Goal: Information Seeking & Learning: Find contact information

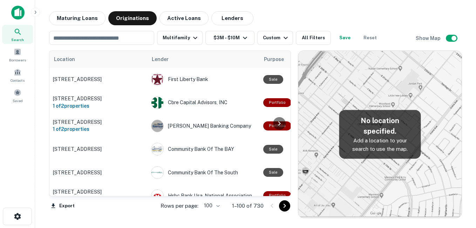
click at [77, 16] on button "Maturing Loans" at bounding box center [77, 18] width 56 height 14
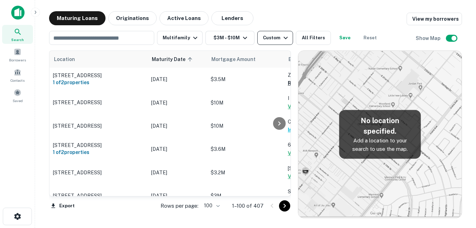
click at [270, 39] on div "Custom" at bounding box center [276, 38] width 27 height 8
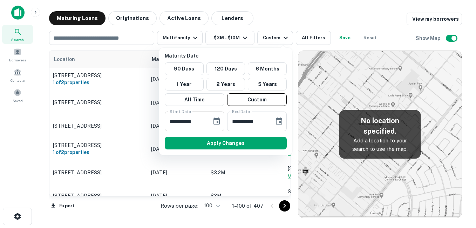
click at [223, 121] on button "Choose date, selected date is Sep 17, 2025" at bounding box center [216, 121] width 14 height 14
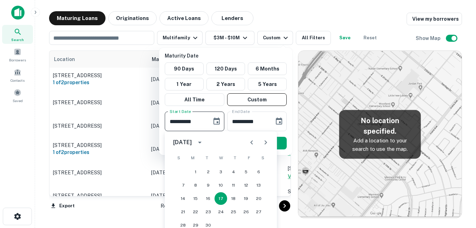
click at [267, 142] on icon "Next month" at bounding box center [265, 142] width 2 height 4
click at [235, 199] on button "13" at bounding box center [233, 198] width 13 height 13
type input "**********"
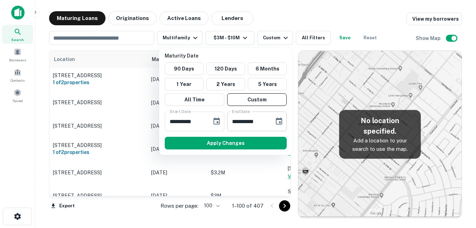
click at [277, 123] on icon "Choose date, selected date is Oct 15, 2025" at bounding box center [279, 121] width 8 height 8
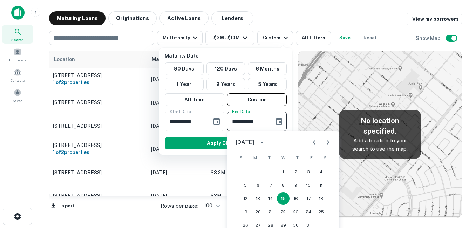
click at [323, 138] on button "Next month" at bounding box center [328, 142] width 14 height 14
drag, startPoint x: 319, startPoint y: 208, endPoint x: 313, endPoint y: 197, distance: 13.0
click at [319, 208] on button "22" at bounding box center [321, 211] width 13 height 13
type input "**********"
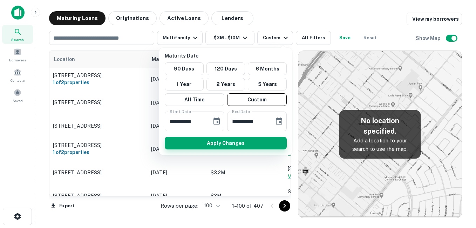
click at [252, 143] on button "Apply Changes" at bounding box center [226, 143] width 122 height 13
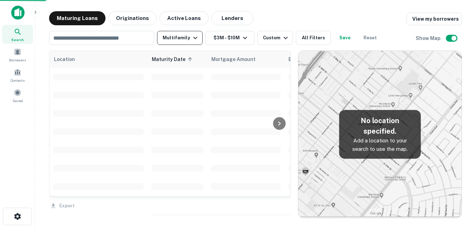
click at [191, 41] on icon "button" at bounding box center [195, 38] width 8 height 8
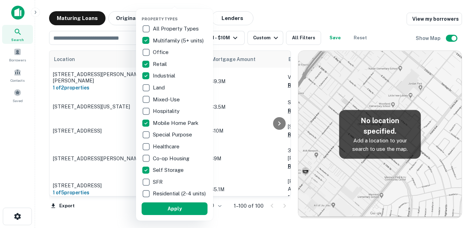
drag, startPoint x: 185, startPoint y: 213, endPoint x: 236, endPoint y: 83, distance: 140.0
click at [185, 213] on button "Apply" at bounding box center [175, 208] width 66 height 13
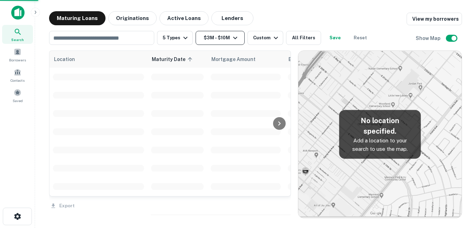
click at [226, 41] on button "$3M - $10M" at bounding box center [219, 38] width 49 height 14
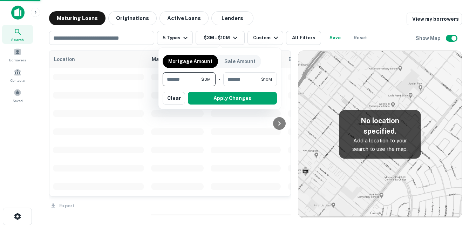
type input "*"
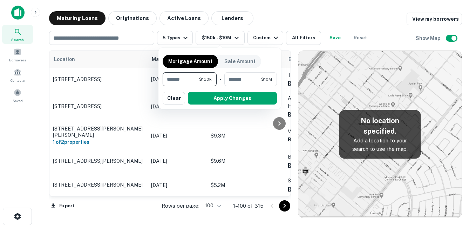
type input "*******"
click at [218, 102] on button "Apply Changes" at bounding box center [232, 98] width 89 height 13
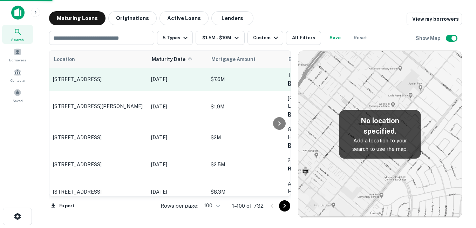
click at [128, 82] on p "[STREET_ADDRESS]" at bounding box center [98, 79] width 91 height 6
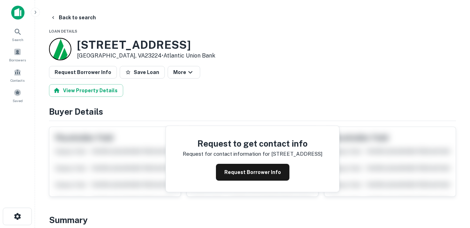
drag, startPoint x: 79, startPoint y: 44, endPoint x: 132, endPoint y: 55, distance: 54.1
click at [132, 55] on div "1806 Richmond Hwy Richmond, VA23224 • Atlantic Union Bank" at bounding box center [146, 49] width 138 height 22
drag, startPoint x: 132, startPoint y: 55, endPoint x: 119, endPoint y: 54, distance: 13.0
click at [130, 47] on h3 "1806 Richmond Hwy" at bounding box center [146, 44] width 138 height 13
click at [83, 22] on button "Back to search" at bounding box center [73, 17] width 51 height 13
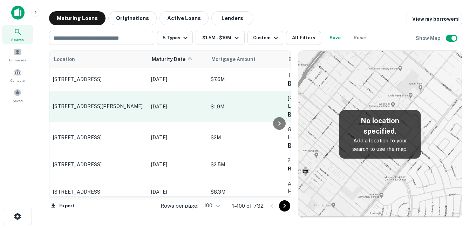
click at [118, 105] on p "[STREET_ADDRESS][PERSON_NAME]" at bounding box center [98, 106] width 91 height 6
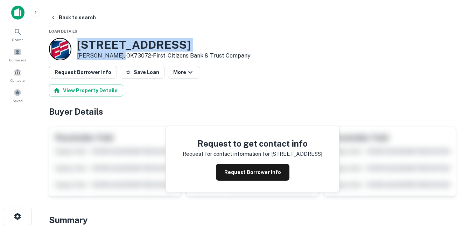
drag, startPoint x: 99, startPoint y: 47, endPoint x: 124, endPoint y: 56, distance: 26.3
click at [124, 56] on div "1305 36TH AVE NW Norman, OK73072 • First-citizens Bank & Trust Company" at bounding box center [150, 49] width 202 height 22
click at [89, 19] on button "Back to search" at bounding box center [73, 17] width 51 height 13
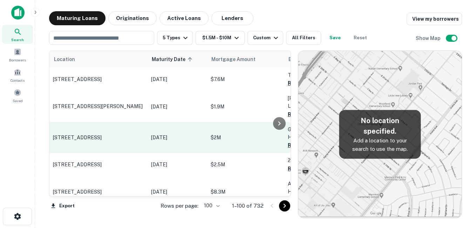
click at [110, 134] on p "[STREET_ADDRESS]" at bounding box center [98, 137] width 91 height 6
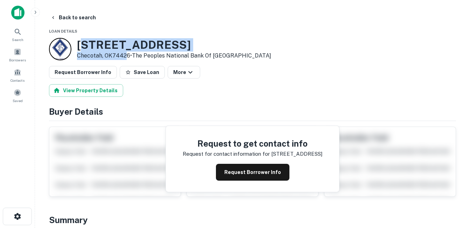
drag, startPoint x: 83, startPoint y: 42, endPoint x: 126, endPoint y: 57, distance: 46.0
click at [126, 57] on div "1409 Old Hwy Checotah, OK74426 • The Peoples National Bank Of NEW Lexington" at bounding box center [174, 49] width 194 height 22
drag, startPoint x: 126, startPoint y: 57, endPoint x: 66, endPoint y: 48, distance: 60.6
click at [66, 48] on div at bounding box center [60, 49] width 22 height 22
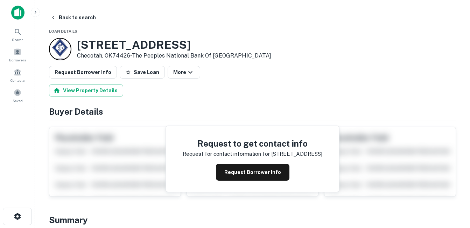
click at [78, 45] on h3 "1409 Old Hwy" at bounding box center [174, 44] width 194 height 13
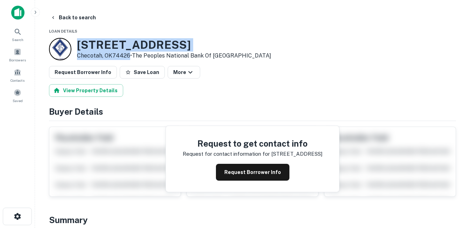
drag, startPoint x: 79, startPoint y: 44, endPoint x: 129, endPoint y: 55, distance: 50.8
click at [129, 55] on div "1409 Old Hwy Checotah, OK74426 • The Peoples National Bank Of NEW Lexington" at bounding box center [174, 49] width 194 height 22
drag, startPoint x: 129, startPoint y: 55, endPoint x: 112, endPoint y: 54, distance: 16.8
copy div "[STREET_ADDRESS]"
click at [109, 48] on h3 "1409 Old Hwy" at bounding box center [174, 44] width 194 height 13
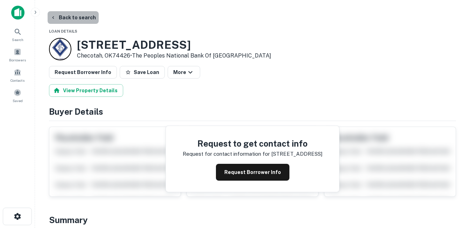
click at [82, 19] on button "Back to search" at bounding box center [73, 17] width 51 height 13
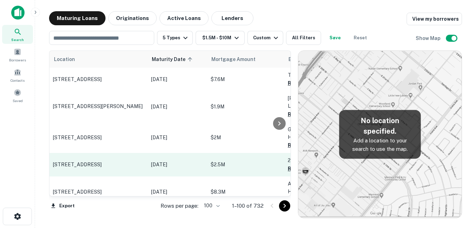
click at [116, 161] on p "[STREET_ADDRESS]" at bounding box center [98, 164] width 91 height 6
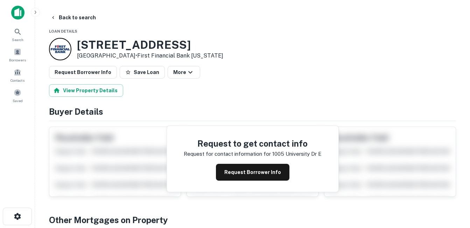
drag, startPoint x: 80, startPoint y: 46, endPoint x: 144, endPoint y: 57, distance: 65.1
click at [144, 57] on div "1005 University Dr E College Station, TX77840 • First Financial Bank Texas" at bounding box center [136, 49] width 174 height 22
drag, startPoint x: 144, startPoint y: 57, endPoint x: 118, endPoint y: 54, distance: 25.8
click at [226, 168] on button "Request Borrower Info" at bounding box center [253, 172] width 74 height 17
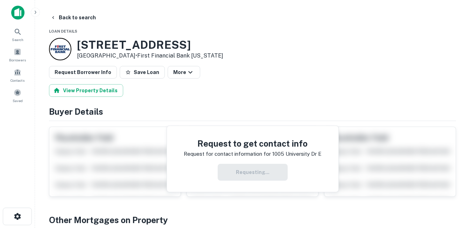
click at [165, 44] on h3 "1005 University Dr E" at bounding box center [150, 44] width 146 height 13
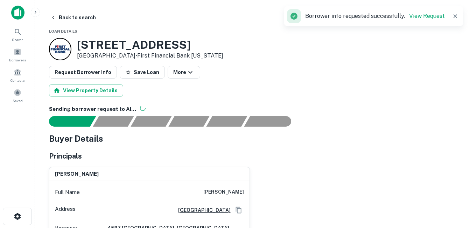
drag, startPoint x: 91, startPoint y: 45, endPoint x: 186, endPoint y: 45, distance: 94.9
click at [186, 45] on h3 "1005 University Dr E" at bounding box center [150, 44] width 146 height 13
drag, startPoint x: 186, startPoint y: 45, endPoint x: 102, endPoint y: 48, distance: 84.5
click at [106, 48] on h3 "1005 University Dr E" at bounding box center [150, 44] width 146 height 13
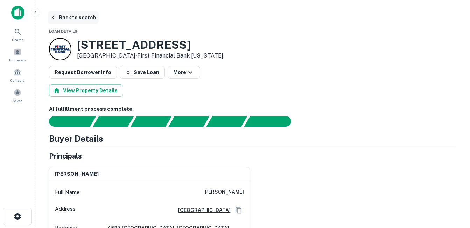
click at [84, 20] on button "Back to search" at bounding box center [73, 17] width 51 height 13
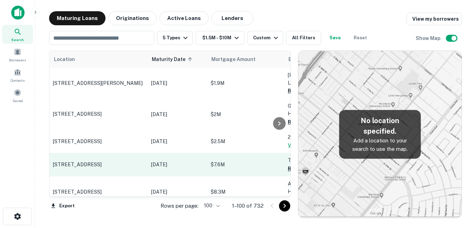
click at [122, 161] on p "[STREET_ADDRESS]" at bounding box center [98, 164] width 91 height 6
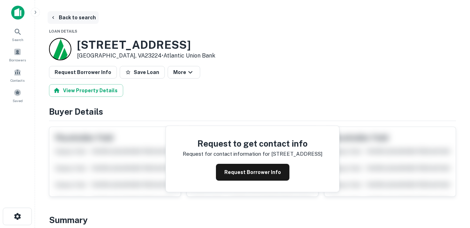
click at [80, 18] on button "Back to search" at bounding box center [73, 17] width 51 height 13
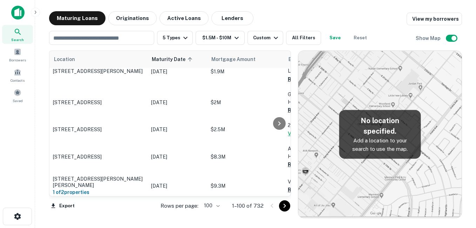
scroll to position [70, 0]
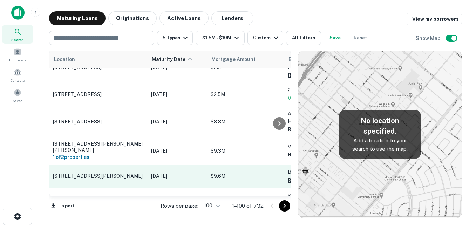
click at [133, 173] on p "[STREET_ADDRESS][PERSON_NAME]" at bounding box center [98, 176] width 91 height 6
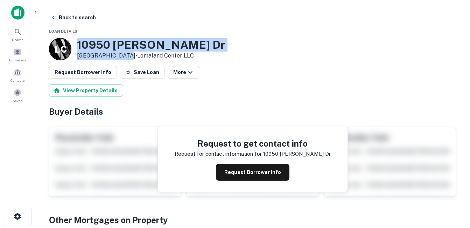
drag, startPoint x: 82, startPoint y: 44, endPoint x: 123, endPoint y: 57, distance: 43.2
click at [123, 57] on div "10950 Pellicano Dr El Paso, TX79935 • Lomaland Center LLC" at bounding box center [151, 49] width 148 height 22
drag, startPoint x: 123, startPoint y: 57, endPoint x: 106, endPoint y: 55, distance: 17.3
click at [118, 48] on h3 "10950 Pellicano Dr" at bounding box center [151, 44] width 148 height 13
click at [144, 45] on h3 "10950 Pellicano Dr" at bounding box center [151, 44] width 148 height 13
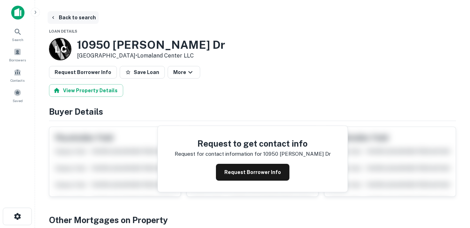
click at [77, 14] on button "Back to search" at bounding box center [73, 17] width 51 height 13
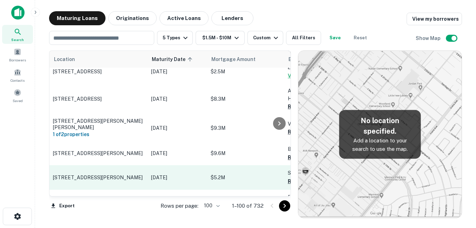
click at [120, 174] on p "[STREET_ADDRESS][PERSON_NAME]" at bounding box center [98, 177] width 91 height 6
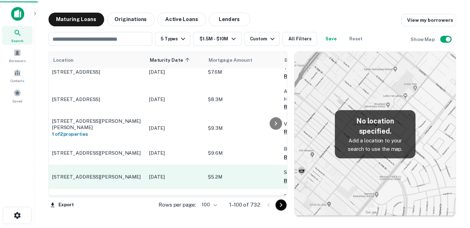
scroll to position [105, 0]
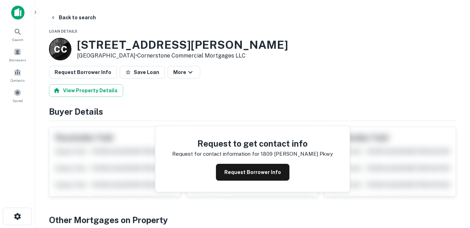
drag, startPoint x: 76, startPoint y: 43, endPoint x: 129, endPoint y: 58, distance: 55.4
click at [129, 58] on div "C C 1809 James L Redman Pkwy Plant City, FL33563 • Cornerstone Commercial Mortg…" at bounding box center [168, 49] width 239 height 22
drag, startPoint x: 129, startPoint y: 58, endPoint x: 87, endPoint y: 52, distance: 42.8
copy div "[STREET_ADDRESS][PERSON_NAME]"
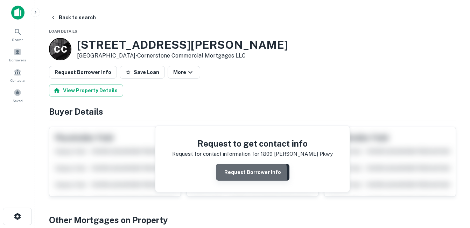
click at [231, 175] on button "Request Borrower Info" at bounding box center [253, 172] width 74 height 17
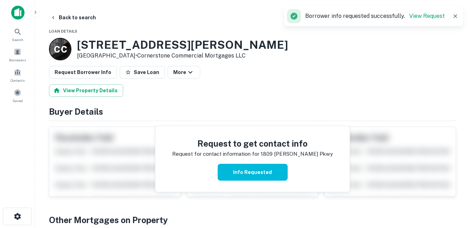
click at [166, 42] on h3 "1809 James L Redman Pkwy" at bounding box center [182, 44] width 211 height 13
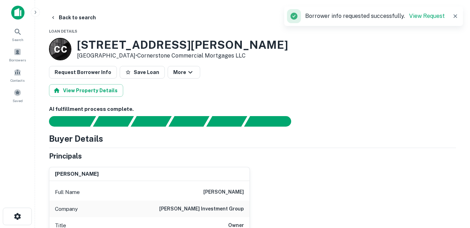
click at [146, 47] on h3 "1809 James L Redman Pkwy" at bounding box center [182, 44] width 211 height 13
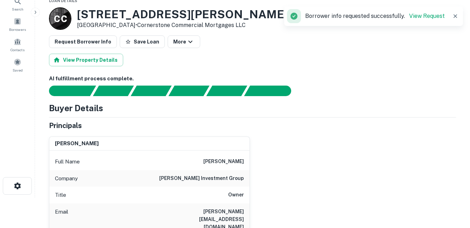
scroll to position [70, 0]
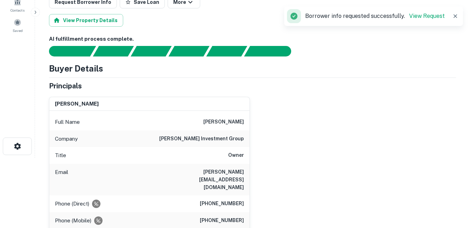
click at [211, 139] on h6 "stein investment group" at bounding box center [201, 139] width 85 height 8
click at [212, 139] on h6 "stein investment group" at bounding box center [201, 139] width 85 height 8
click at [209, 139] on h6 "stein investment group" at bounding box center [201, 139] width 85 height 8
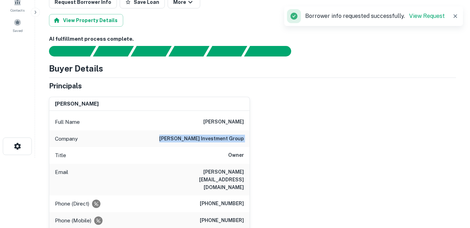
click at [209, 139] on h6 "stein investment group" at bounding box center [201, 139] width 85 height 8
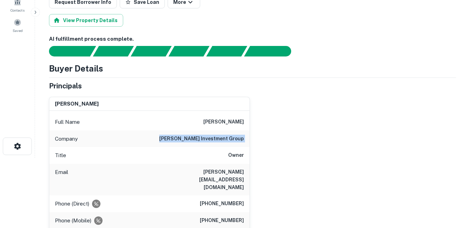
copy h6 "stein investment group"
click at [221, 122] on h6 "jeffrey l. stein" at bounding box center [224, 122] width 41 height 8
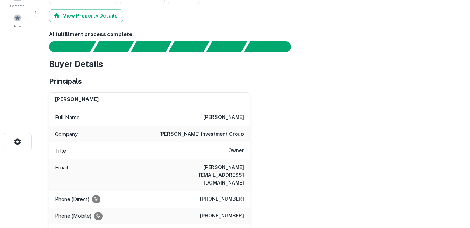
scroll to position [105, 0]
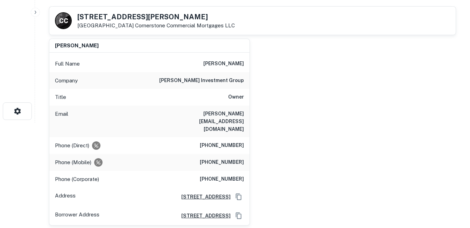
drag, startPoint x: 237, startPoint y: 120, endPoint x: 236, endPoint y: 114, distance: 6.9
click at [236, 114] on div "Full Name jeffrey l. stein Company stein investment group Title Owner Email jef…" at bounding box center [149, 139] width 200 height 172
drag, startPoint x: 198, startPoint y: 57, endPoint x: 253, endPoint y: 68, distance: 56.1
click at [253, 68] on div "jeffrey l. stein Full Name jeffrey l. stein Company stein investment group Titl…" at bounding box center [249, 129] width 413 height 193
drag, startPoint x: 253, startPoint y: 68, endPoint x: 212, endPoint y: 80, distance: 43.1
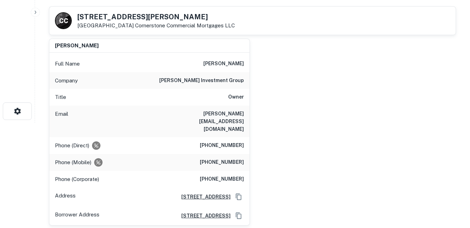
click at [213, 81] on h6 "stein investment group" at bounding box center [201, 80] width 85 height 8
click at [209, 80] on h6 "stein investment group" at bounding box center [201, 80] width 85 height 8
click at [208, 81] on h6 "stein investment group" at bounding box center [201, 80] width 85 height 8
click at [206, 94] on div "Title Owner" at bounding box center [149, 97] width 200 height 17
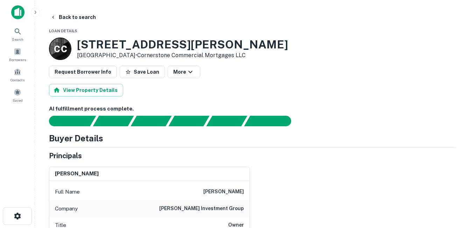
scroll to position [0, 0]
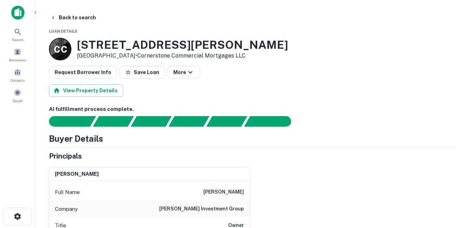
click at [219, 56] on link "Cornerstone Commercial Mortgages LLC" at bounding box center [191, 55] width 109 height 7
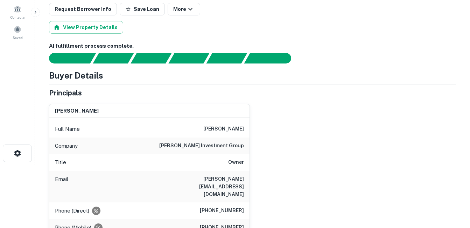
scroll to position [70, 0]
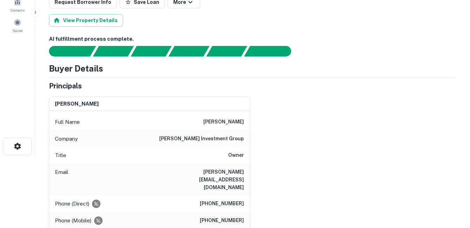
click at [181, 117] on div "Full Name jeffrey l. stein" at bounding box center [149, 121] width 200 height 17
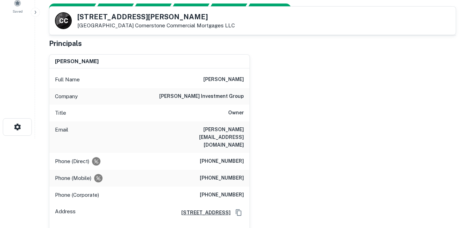
scroll to position [105, 0]
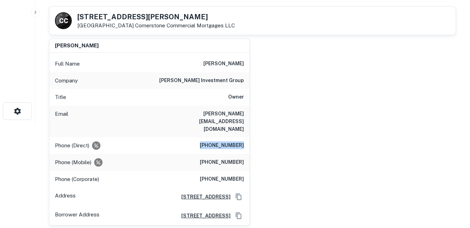
drag, startPoint x: 191, startPoint y: 122, endPoint x: 252, endPoint y: 122, distance: 61.3
click at [252, 122] on div "jeffrey l. stein Full Name jeffrey l. stein Company stein investment group Titl…" at bounding box center [249, 129] width 413 height 193
drag, startPoint x: 252, startPoint y: 122, endPoint x: 228, endPoint y: 133, distance: 26.3
click at [228, 141] on h6 "(678) 892-6960" at bounding box center [222, 145] width 44 height 8
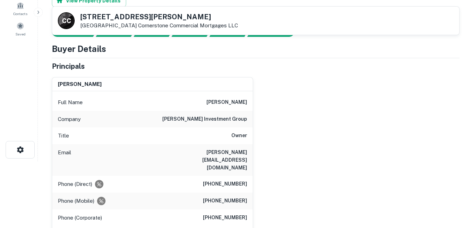
scroll to position [0, 0]
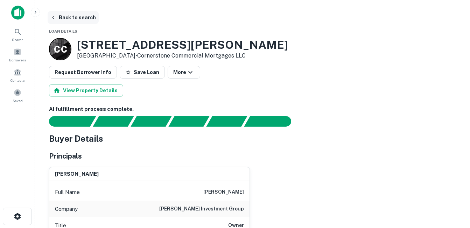
click at [78, 15] on button "Back to search" at bounding box center [73, 17] width 51 height 13
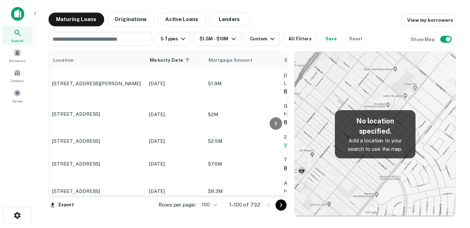
scroll to position [105, 0]
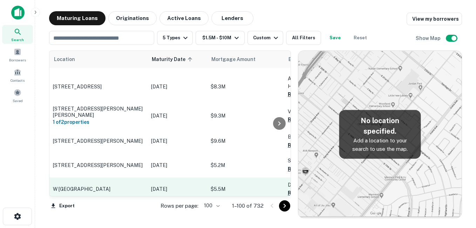
click at [125, 186] on p "W [GEOGRAPHIC_DATA]" at bounding box center [98, 189] width 91 height 6
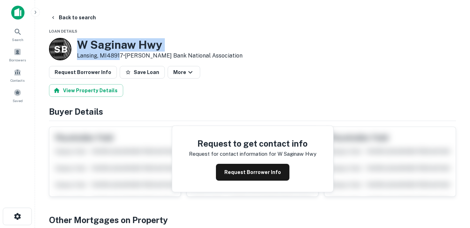
drag, startPoint x: 77, startPoint y: 42, endPoint x: 121, endPoint y: 57, distance: 46.4
click at [121, 57] on div "S B W Saginaw Hwy Lansing, MI48917 • Stearns Bank National Association" at bounding box center [146, 49] width 194 height 22
click at [120, 55] on p "Lansing, MI48917 • Stearns Bank National Association" at bounding box center [160, 55] width 166 height 8
drag, startPoint x: 123, startPoint y: 55, endPoint x: 79, endPoint y: 45, distance: 44.8
click at [79, 45] on div "W Saginaw Hwy Lansing, MI48917 • Stearns Bank National Association" at bounding box center [160, 49] width 166 height 22
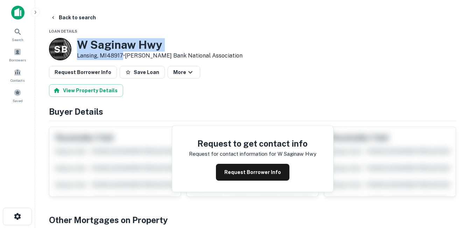
copy div "W [GEOGRAPHIC_DATA]"
click at [118, 48] on h3 "W Saginaw Hwy" at bounding box center [160, 44] width 166 height 13
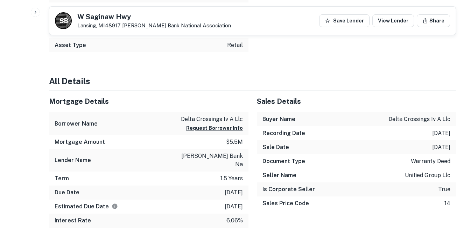
scroll to position [420, 0]
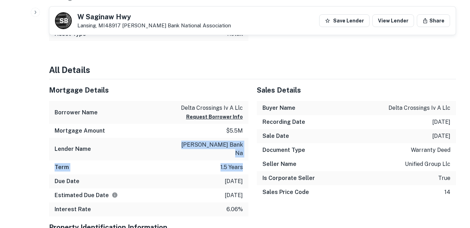
drag, startPoint x: 194, startPoint y: 143, endPoint x: 244, endPoint y: 153, distance: 51.0
click at [244, 153] on div "Mortgage Details Borrower Name delta crossings iv a llc Request Borrower Info M…" at bounding box center [149, 147] width 200 height 137
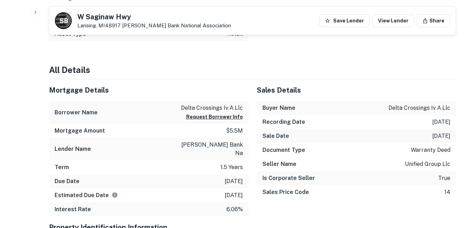
drag, startPoint x: 244, startPoint y: 153, endPoint x: 234, endPoint y: 177, distance: 26.0
click at [234, 177] on p "11/13/2025" at bounding box center [234, 181] width 18 height 8
drag, startPoint x: 234, startPoint y: 177, endPoint x: 222, endPoint y: 191, distance: 18.1
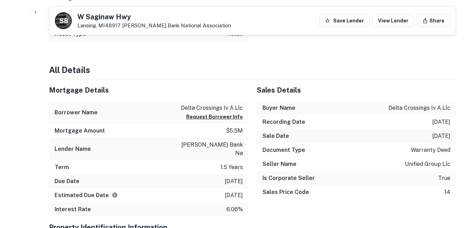
click at [225, 191] on p "11/13/2025" at bounding box center [234, 195] width 18 height 8
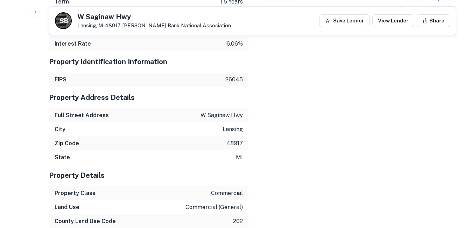
scroll to position [595, 0]
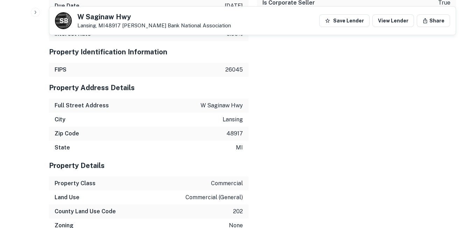
click at [212, 126] on div "Zip Code 48917" at bounding box center [149, 133] width 200 height 14
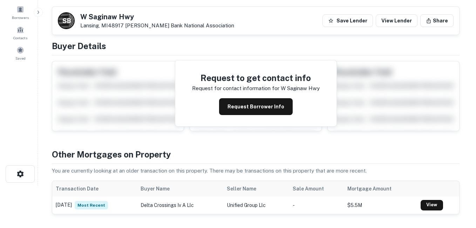
scroll to position [0, 0]
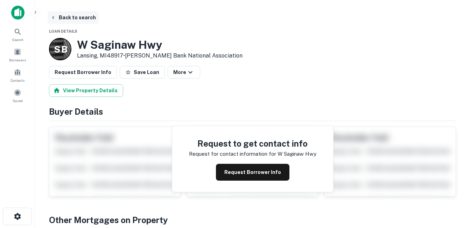
click at [90, 21] on button "Back to search" at bounding box center [73, 17] width 51 height 13
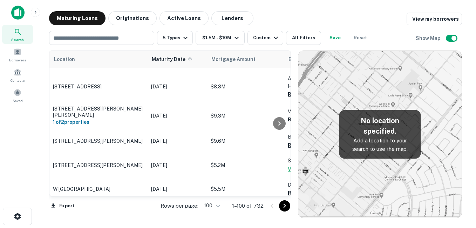
scroll to position [140, 0]
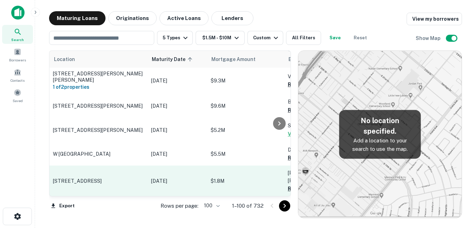
click at [126, 178] on p "[STREET_ADDRESS]" at bounding box center [98, 181] width 91 height 6
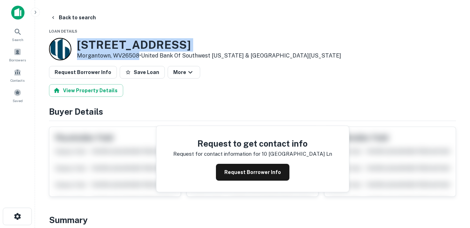
drag, startPoint x: 81, startPoint y: 44, endPoint x: 138, endPoint y: 56, distance: 57.6
click at [138, 56] on div "10 Chantilly Park Ln Morgantown, WV26508 • United Bank Of Southwest Alabama & N…" at bounding box center [209, 49] width 264 height 22
drag, startPoint x: 138, startPoint y: 56, endPoint x: 123, endPoint y: 54, distance: 14.5
click at [80, 16] on button "Back to search" at bounding box center [73, 17] width 51 height 13
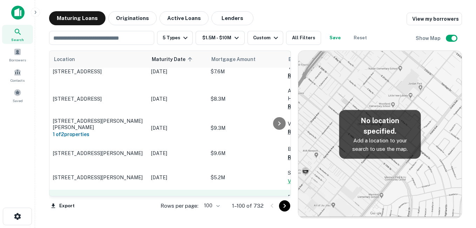
scroll to position [105, 0]
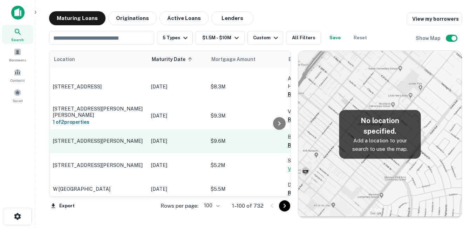
click at [124, 138] on p "[STREET_ADDRESS][PERSON_NAME]" at bounding box center [98, 141] width 91 height 6
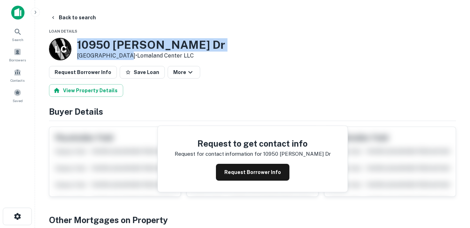
drag, startPoint x: 78, startPoint y: 44, endPoint x: 122, endPoint y: 55, distance: 44.7
click at [122, 55] on div "10950 Pellicano Dr El Paso, TX79935 • Lomaland Center LLC" at bounding box center [151, 49] width 148 height 22
click at [102, 45] on h3 "10950 Pellicano Dr" at bounding box center [151, 44] width 148 height 13
click at [120, 43] on h3 "10950 Pellicano Dr" at bounding box center [151, 44] width 148 height 13
click at [128, 43] on h3 "10950 Pellicano Dr" at bounding box center [151, 44] width 148 height 13
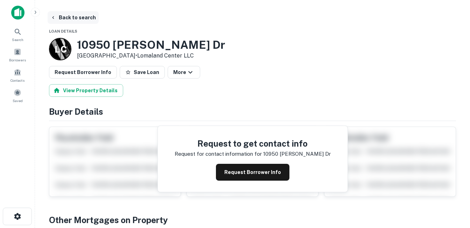
click at [85, 22] on button "Back to search" at bounding box center [73, 17] width 51 height 13
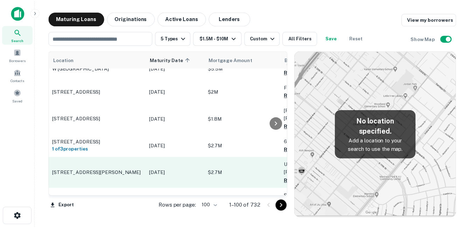
scroll to position [245, 0]
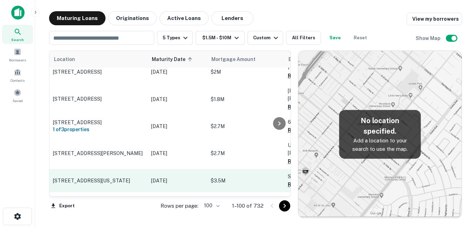
drag, startPoint x: 117, startPoint y: 154, endPoint x: 123, endPoint y: 154, distance: 6.0
click at [117, 177] on p "[STREET_ADDRESS][US_STATE]" at bounding box center [98, 180] width 91 height 6
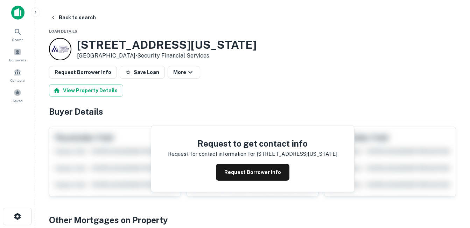
drag, startPoint x: 88, startPoint y: 43, endPoint x: 138, endPoint y: 57, distance: 52.6
click at [138, 57] on div "2351 Washington St San Francisco, CA94115 • Security Financial Services" at bounding box center [153, 49] width 208 height 22
drag, startPoint x: 138, startPoint y: 57, endPoint x: 108, endPoint y: 52, distance: 31.2
click at [238, 169] on button "Request Borrower Info" at bounding box center [253, 172] width 74 height 17
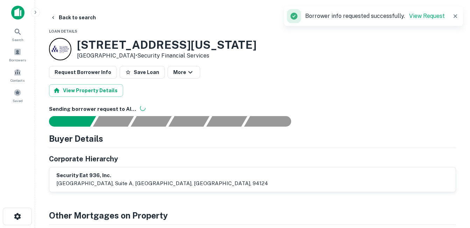
click at [134, 46] on h3 "2351 Washington St" at bounding box center [167, 44] width 180 height 13
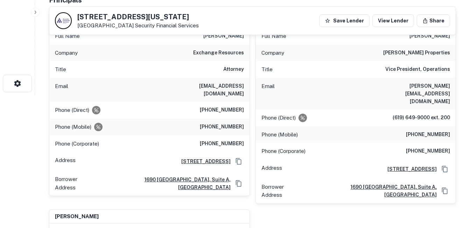
scroll to position [105, 0]
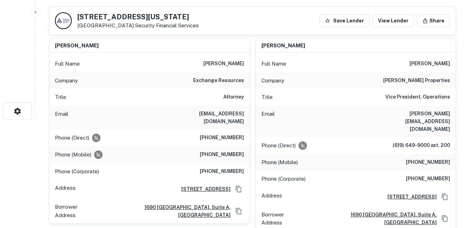
click at [435, 158] on h6 "(619) 504-6006" at bounding box center [428, 162] width 44 height 8
click at [438, 158] on h6 "(619) 504-6006" at bounding box center [428, 162] width 44 height 8
click at [440, 158] on h6 "(619) 504-6006" at bounding box center [428, 162] width 44 height 8
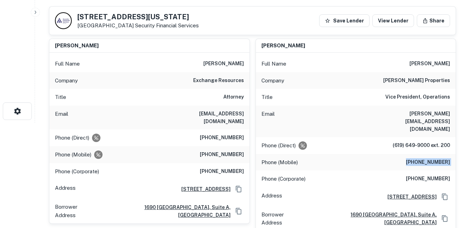
copy h6 "(619) 504-6006"
click at [425, 97] on h6 "Vice President, Operations" at bounding box center [418, 97] width 65 height 8
click at [429, 82] on h6 "walz properties" at bounding box center [417, 80] width 67 height 8
click at [428, 82] on h6 "walz properties" at bounding box center [417, 80] width 67 height 8
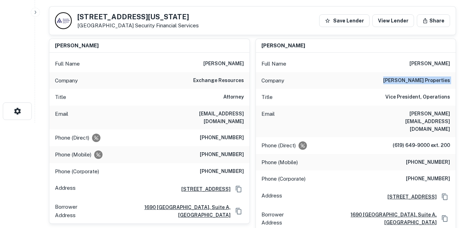
click at [428, 83] on h6 "walz properties" at bounding box center [417, 80] width 67 height 8
copy h6 "walz properties"
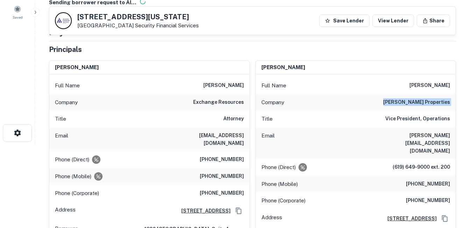
scroll to position [70, 0]
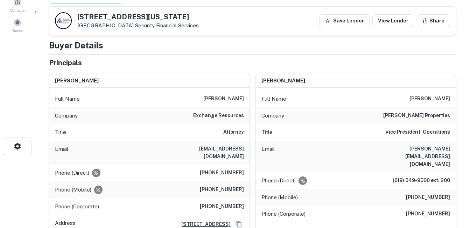
click at [402, 131] on h6 "Vice President, Operations" at bounding box center [418, 132] width 65 height 8
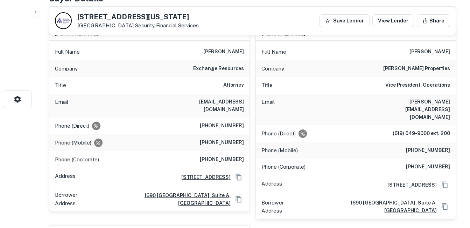
scroll to position [105, 0]
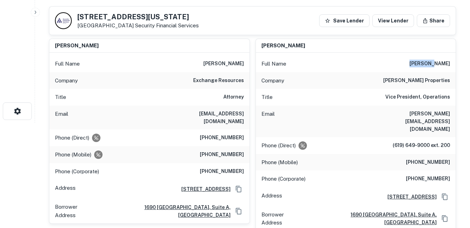
drag, startPoint x: 412, startPoint y: 61, endPoint x: 450, endPoint y: 63, distance: 38.6
click at [450, 63] on div "Full Name minerva walz" at bounding box center [356, 63] width 200 height 17
drag, startPoint x: 450, startPoint y: 63, endPoint x: 436, endPoint y: 76, distance: 19.4
click at [436, 76] on div "Company walz properties" at bounding box center [356, 80] width 200 height 17
click at [436, 76] on h6 "walz properties" at bounding box center [417, 80] width 67 height 8
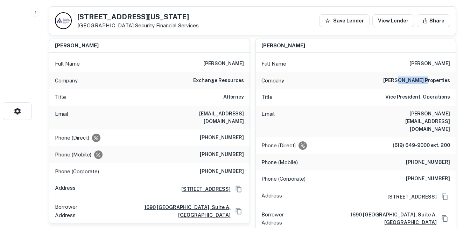
click at [436, 77] on h6 "walz properties" at bounding box center [417, 80] width 67 height 8
click at [425, 94] on h6 "Vice President, Operations" at bounding box center [418, 97] width 65 height 8
drag, startPoint x: 425, startPoint y: 94, endPoint x: 422, endPoint y: 119, distance: 24.7
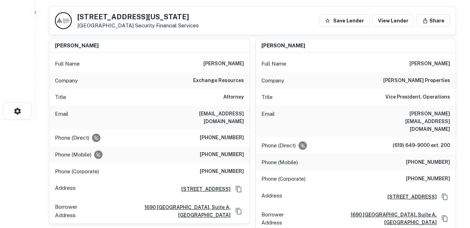
click at [422, 119] on div "Email minerva@walzproperties.com" at bounding box center [356, 121] width 200 height 32
drag, startPoint x: 422, startPoint y: 119, endPoint x: 421, endPoint y: 127, distance: 8.5
click at [421, 141] on h6 "(619) 649-9000 ext. 200" at bounding box center [421, 145] width 57 height 8
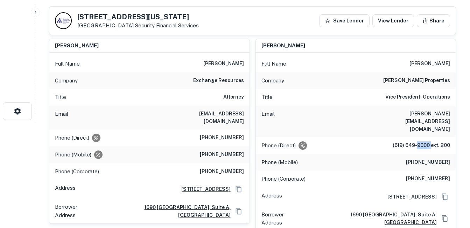
click at [421, 141] on h6 "(619) 649-9000 ext. 200" at bounding box center [421, 145] width 57 height 8
click at [270, 116] on p "Email" at bounding box center [268, 121] width 13 height 23
drag, startPoint x: 270, startPoint y: 116, endPoint x: 270, endPoint y: 92, distance: 23.5
click at [270, 92] on div "Title Vice President, Operations" at bounding box center [356, 97] width 200 height 17
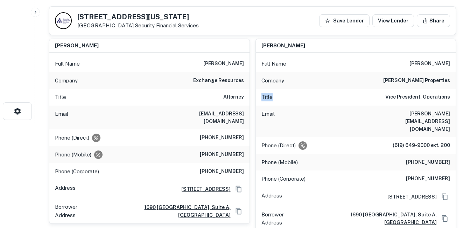
click at [270, 93] on p "Title" at bounding box center [267, 97] width 11 height 8
drag, startPoint x: 270, startPoint y: 93, endPoint x: 267, endPoint y: 84, distance: 9.2
click at [267, 84] on p "Company" at bounding box center [273, 80] width 23 height 8
drag, startPoint x: 267, startPoint y: 84, endPoint x: 268, endPoint y: 70, distance: 14.4
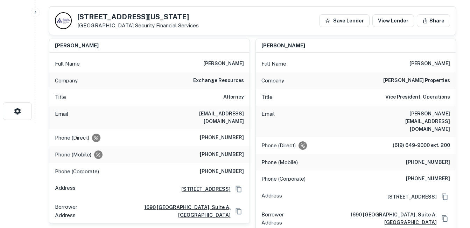
click at [268, 70] on div "Full Name minerva walz" at bounding box center [356, 63] width 200 height 17
drag, startPoint x: 420, startPoint y: 111, endPoint x: 433, endPoint y: 100, distance: 17.4
click at [434, 100] on h6 "Vice President, Operations" at bounding box center [418, 97] width 65 height 8
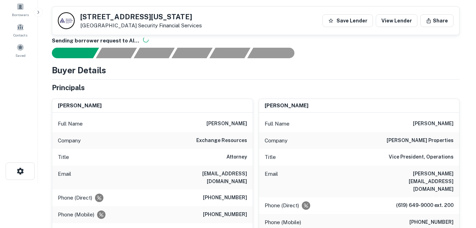
scroll to position [0, 0]
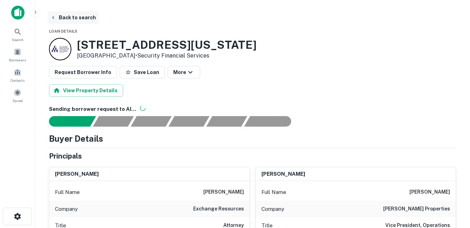
click at [86, 20] on button "Back to search" at bounding box center [73, 17] width 51 height 13
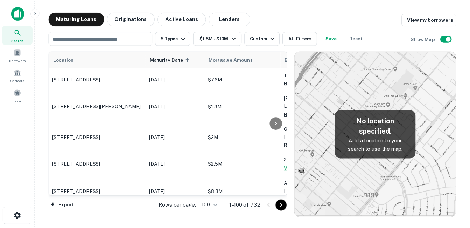
scroll to position [245, 0]
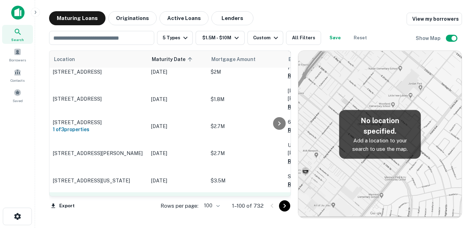
click at [143, 204] on p "[STREET_ADDRESS]" at bounding box center [98, 207] width 91 height 6
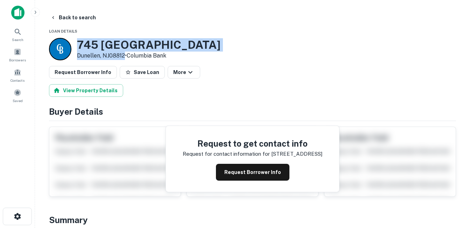
drag, startPoint x: 84, startPoint y: 42, endPoint x: 126, endPoint y: 57, distance: 44.3
click at [126, 57] on div "745 Bound Brook Rd Dunellen, NJ08812 • Columbia Bank" at bounding box center [149, 49] width 144 height 22
drag, startPoint x: 126, startPoint y: 57, endPoint x: 109, endPoint y: 46, distance: 20.1
click at [121, 43] on h3 "745 Bound Brook Rd" at bounding box center [149, 44] width 144 height 13
click at [110, 42] on h3 "745 Bound Brook Rd" at bounding box center [149, 44] width 144 height 13
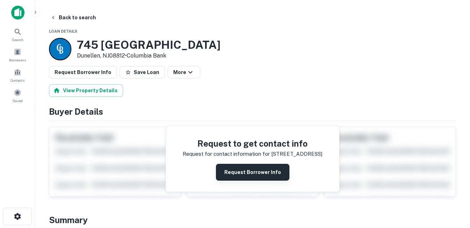
click at [275, 173] on button "Request Borrower Info" at bounding box center [253, 172] width 74 height 17
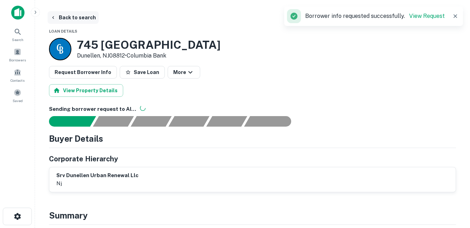
click at [89, 15] on button "Back to search" at bounding box center [73, 17] width 51 height 13
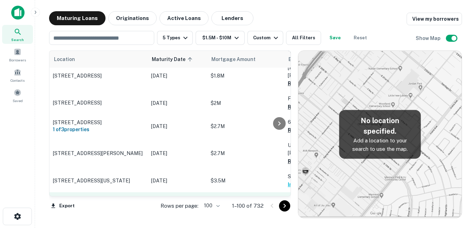
scroll to position [280, 0]
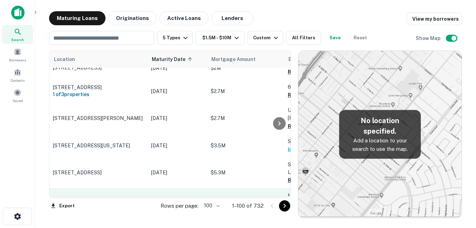
click at [134, 196] on p "[STREET_ADDRESS]" at bounding box center [98, 199] width 91 height 6
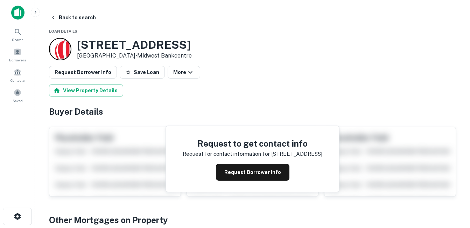
drag, startPoint x: 77, startPoint y: 46, endPoint x: 130, endPoint y: 56, distance: 54.7
click at [130, 56] on div "608 Loughborough Ave Saint Louis, MO63111 • Midwest Bankcentre" at bounding box center [120, 49] width 143 height 22
drag, startPoint x: 130, startPoint y: 56, endPoint x: 105, endPoint y: 50, distance: 25.7
copy div "[STREET_ADDRESS]"
click at [240, 170] on button "Request Borrower Info" at bounding box center [253, 172] width 74 height 17
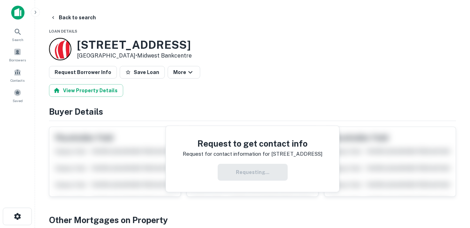
click at [157, 42] on h3 "608 Loughborough Ave" at bounding box center [134, 44] width 115 height 13
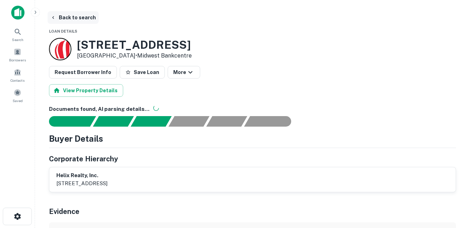
click at [79, 18] on button "Back to search" at bounding box center [73, 17] width 51 height 13
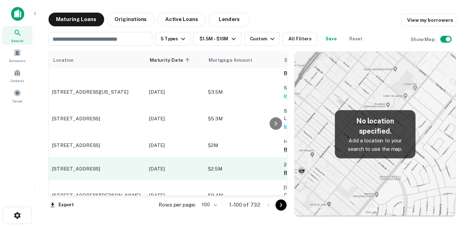
scroll to position [350, 0]
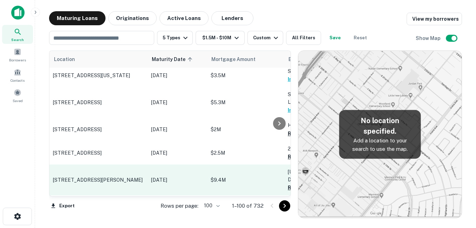
click at [118, 177] on p "[STREET_ADDRESS][PERSON_NAME]" at bounding box center [98, 180] width 91 height 6
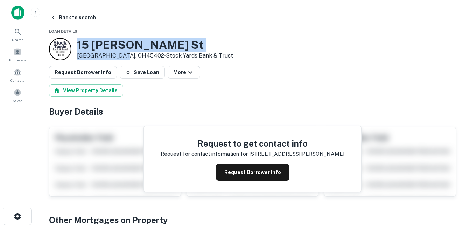
drag, startPoint x: 76, startPoint y: 43, endPoint x: 123, endPoint y: 55, distance: 49.0
click at [123, 55] on div "15 Mcdonough St Dayton, OH45402 • Stock Yards Bank & Trust" at bounding box center [141, 49] width 184 height 22
copy div "[STREET_ADDRESS][PERSON_NAME]"
click at [232, 174] on button "Request Borrower Info" at bounding box center [253, 172] width 74 height 17
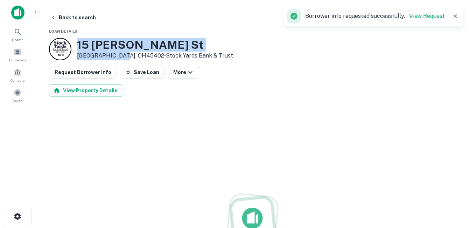
click at [116, 46] on h3 "15 Mcdonough St" at bounding box center [155, 44] width 156 height 13
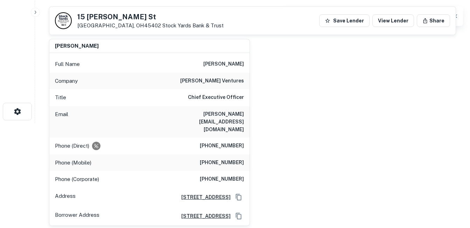
scroll to position [105, 0]
click at [220, 80] on h6 "weyland ventures" at bounding box center [212, 80] width 64 height 8
copy h6 "weyland ventures"
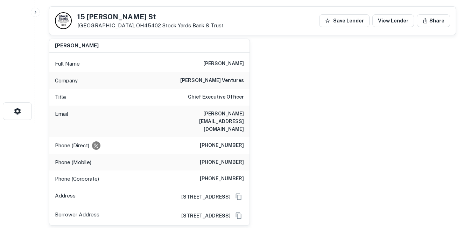
click at [204, 68] on h6 "mariah weyland gratz" at bounding box center [224, 64] width 41 height 8
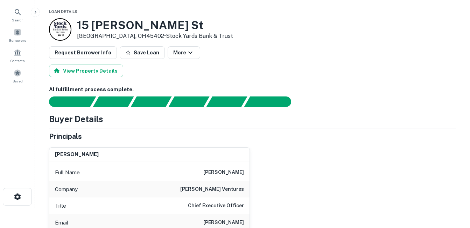
scroll to position [0, 0]
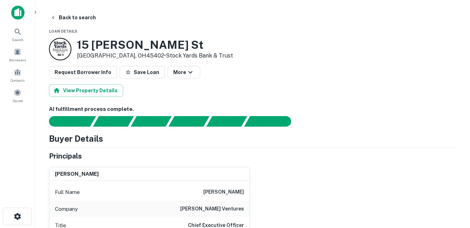
drag, startPoint x: 190, startPoint y: 192, endPoint x: 240, endPoint y: 196, distance: 50.6
click at [240, 196] on div "Full Name mariah weyland gratz" at bounding box center [149, 192] width 200 height 17
drag, startPoint x: 240, startPoint y: 196, endPoint x: 219, endPoint y: 210, distance: 25.1
click at [219, 210] on h6 "weyland ventures" at bounding box center [212, 209] width 64 height 8
click at [222, 209] on h6 "weyland ventures" at bounding box center [212, 209] width 64 height 8
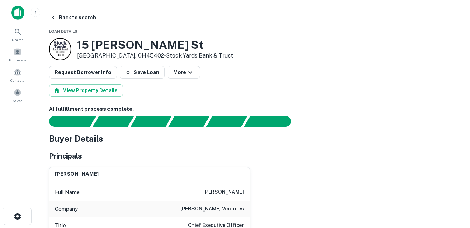
click at [225, 210] on h6 "weyland ventures" at bounding box center [212, 209] width 64 height 8
click at [222, 210] on h6 "weyland ventures" at bounding box center [212, 209] width 64 height 8
drag, startPoint x: 222, startPoint y: 210, endPoint x: 218, endPoint y: 194, distance: 17.2
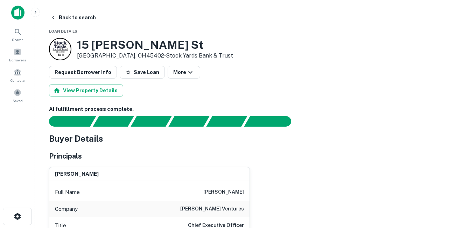
click at [218, 194] on h6 "mariah weyland gratz" at bounding box center [224, 192] width 41 height 8
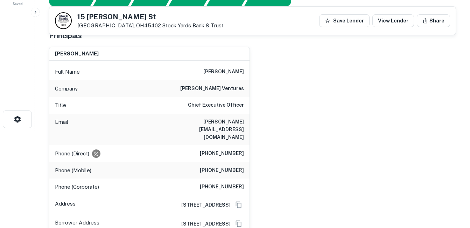
scroll to position [105, 0]
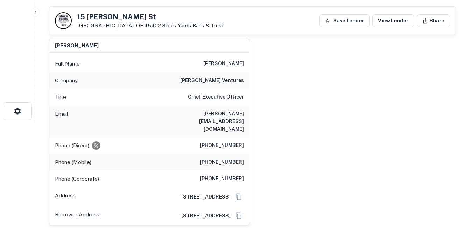
click at [221, 141] on h6 "(502) 992-3182" at bounding box center [222, 145] width 44 height 8
drag, startPoint x: 221, startPoint y: 132, endPoint x: 255, endPoint y: 133, distance: 34.0
click at [269, 129] on div "mariah weyland gratz Full Name mariah weyland gratz Company weyland ventures Ti…" at bounding box center [249, 129] width 413 height 192
drag, startPoint x: 201, startPoint y: 126, endPoint x: 256, endPoint y: 131, distance: 55.2
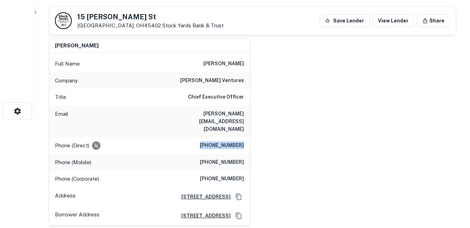
click at [256, 131] on div "mariah weyland gratz Full Name mariah weyland gratz Company weyland ventures Ti…" at bounding box center [249, 129] width 413 height 192
drag, startPoint x: 256, startPoint y: 131, endPoint x: 232, endPoint y: 147, distance: 29.0
click at [232, 158] on h6 "(502) 584-9414" at bounding box center [222, 162] width 44 height 8
click at [229, 158] on h6 "(502) 584-9414" at bounding box center [222, 162] width 44 height 8
click at [230, 158] on h6 "(502) 584-9414" at bounding box center [222, 162] width 44 height 8
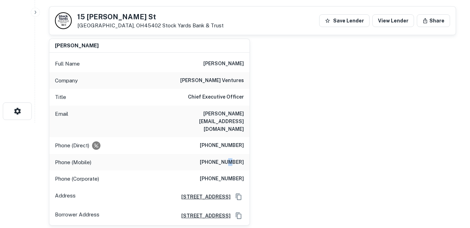
click at [232, 158] on h6 "(502) 584-9414" at bounding box center [222, 162] width 44 height 8
click at [230, 170] on div "Phone (Corporate) (502) 515-2489" at bounding box center [149, 178] width 200 height 17
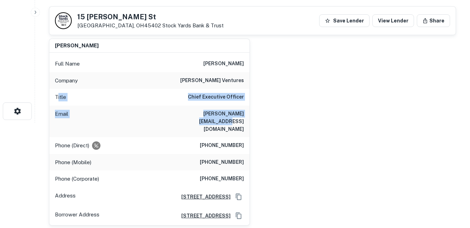
drag, startPoint x: 58, startPoint y: 95, endPoint x: 236, endPoint y: 117, distance: 179.0
click at [236, 117] on div "Full Name mariah weyland gratz Company weyland ventures Title Chief Executive O…" at bounding box center [149, 139] width 200 height 172
click at [236, 119] on div "Email mariah@weylandventures.com" at bounding box center [149, 121] width 200 height 32
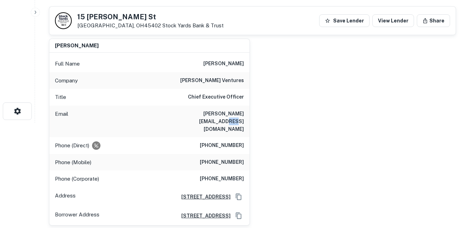
click at [235, 119] on div "Email mariah@weylandventures.com" at bounding box center [149, 121] width 200 height 32
drag, startPoint x: 235, startPoint y: 119, endPoint x: 226, endPoint y: 126, distance: 11.5
click at [226, 137] on div "Phone (Direct) (502) 992-3182" at bounding box center [149, 145] width 200 height 17
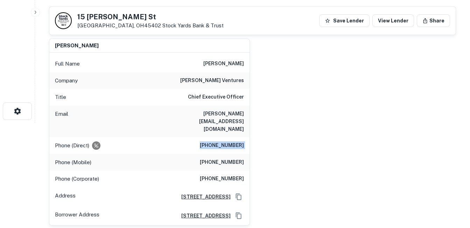
click at [226, 137] on div "Phone (Direct) (502) 992-3182" at bounding box center [149, 145] width 200 height 17
drag, startPoint x: 226, startPoint y: 126, endPoint x: 233, endPoint y: 148, distance: 23.2
click at [233, 158] on h6 "(502) 584-9414" at bounding box center [222, 162] width 44 height 8
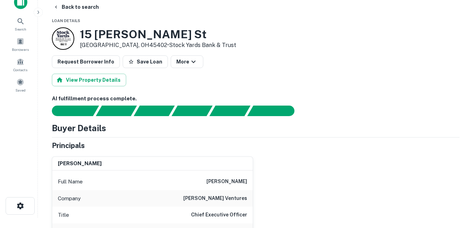
scroll to position [0, 0]
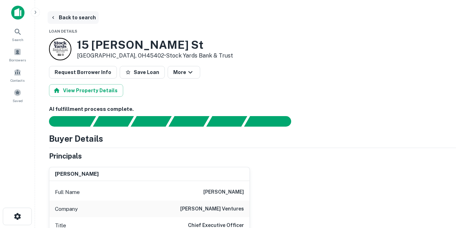
click at [92, 17] on button "Back to search" at bounding box center [73, 17] width 51 height 13
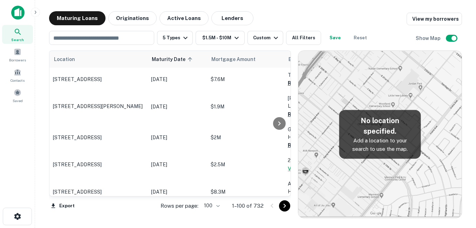
scroll to position [350, 0]
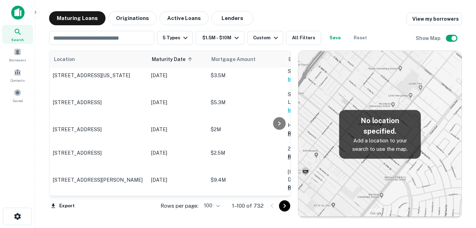
click at [118, 204] on p "[STREET_ADDRESS][PERSON_NAME]" at bounding box center [98, 207] width 91 height 6
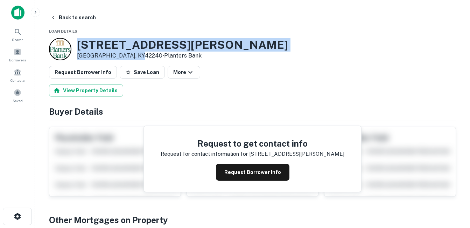
drag, startPoint x: 80, startPoint y: 43, endPoint x: 135, endPoint y: 56, distance: 56.8
click at [135, 56] on div "290 Burley Ave Hopkinsville, KY42240 • Planters Bank" at bounding box center [182, 49] width 211 height 22
drag, startPoint x: 135, startPoint y: 56, endPoint x: 118, endPoint y: 52, distance: 17.7
copy div "[STREET_ADDRESS][PERSON_NAME]"
click at [139, 41] on h3 "290 Burley Ave" at bounding box center [182, 44] width 211 height 13
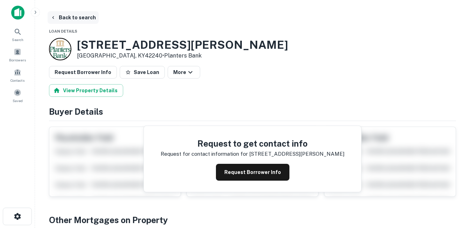
click at [84, 18] on button "Back to search" at bounding box center [73, 17] width 51 height 13
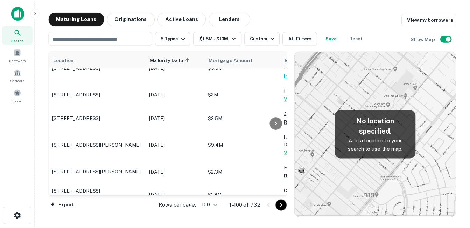
scroll to position [420, 0]
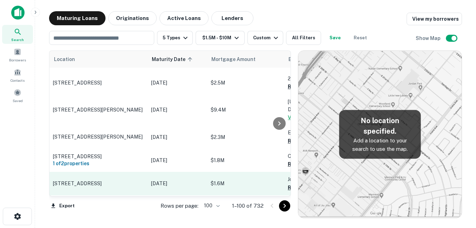
click at [112, 180] on p "[STREET_ADDRESS]" at bounding box center [98, 183] width 91 height 6
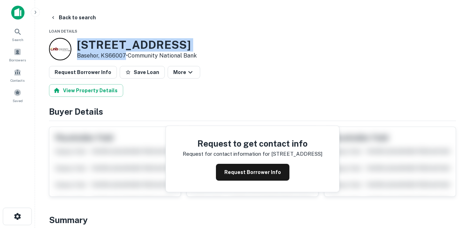
drag, startPoint x: 78, startPoint y: 41, endPoint x: 124, endPoint y: 58, distance: 49.2
click at [124, 58] on div "1216 155th St Basehor, KS66007 • Community National Bank" at bounding box center [137, 49] width 120 height 22
drag, startPoint x: 124, startPoint y: 58, endPoint x: 89, endPoint y: 54, distance: 35.2
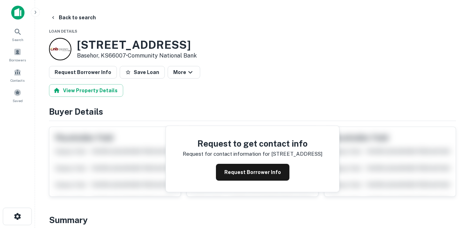
click at [233, 171] on button "Request Borrower Info" at bounding box center [253, 172] width 74 height 17
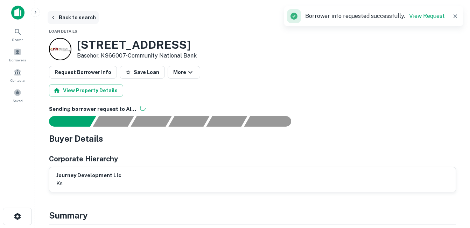
click at [87, 19] on button "Back to search" at bounding box center [73, 17] width 51 height 13
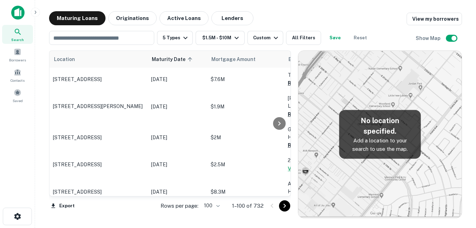
scroll to position [420, 0]
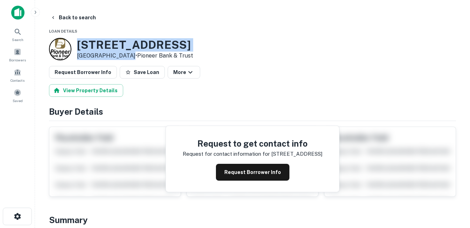
drag, startPoint x: 95, startPoint y: 44, endPoint x: 131, endPoint y: 56, distance: 37.8
click at [131, 56] on div "[STREET_ADDRESS] • Pioneer Bank & Trust" at bounding box center [135, 49] width 116 height 22
drag, startPoint x: 131, startPoint y: 56, endPoint x: 99, endPoint y: 47, distance: 32.6
copy div "[STREET_ADDRESS]"
click at [123, 47] on h3 "[STREET_ADDRESS]" at bounding box center [135, 44] width 116 height 13
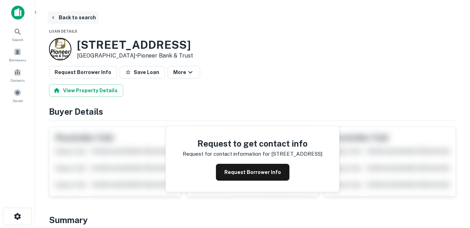
click at [79, 20] on button "Back to search" at bounding box center [73, 17] width 51 height 13
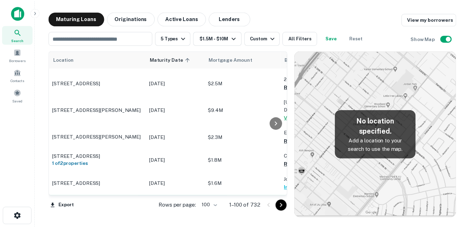
scroll to position [455, 0]
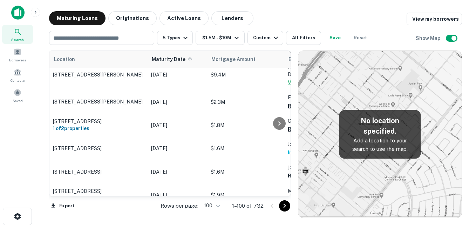
click at [129, 215] on p "[STREET_ADDRESS][PERSON_NAME]" at bounding box center [98, 218] width 91 height 6
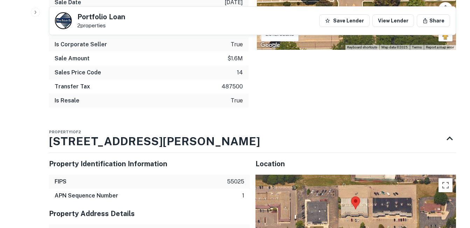
scroll to position [560, 0]
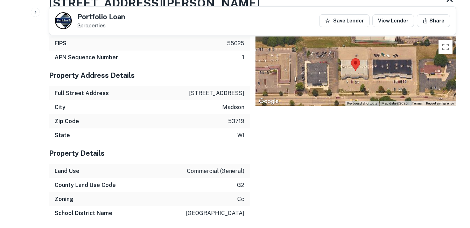
click at [222, 93] on p "[STREET_ADDRESS]" at bounding box center [216, 93] width 55 height 8
copy p "[STREET_ADDRESS]"
click at [189, 94] on div "Full Street Address [STREET_ADDRESS]" at bounding box center [149, 93] width 201 height 14
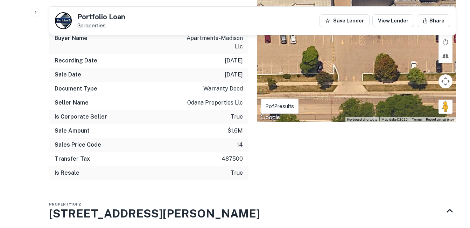
scroll to position [315, 0]
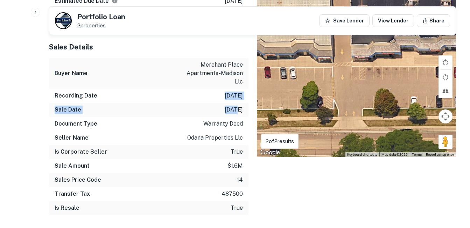
drag, startPoint x: 209, startPoint y: 93, endPoint x: 227, endPoint y: 111, distance: 25.5
click at [227, 111] on div "Sales Details Buyer Name merchant place apartments-madison llc Recording Date […" at bounding box center [149, 128] width 200 height 184
drag, startPoint x: 227, startPoint y: 111, endPoint x: 232, endPoint y: 116, distance: 6.7
click at [232, 116] on div "Sale Date [DATE]" at bounding box center [149, 110] width 200 height 14
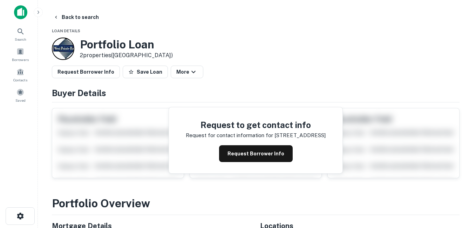
scroll to position [0, 0]
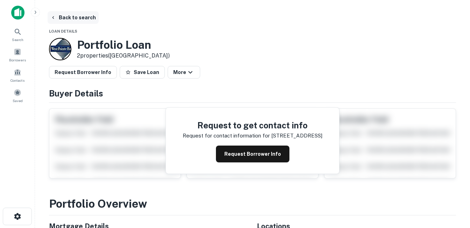
click at [71, 14] on button "Back to search" at bounding box center [73, 17] width 51 height 13
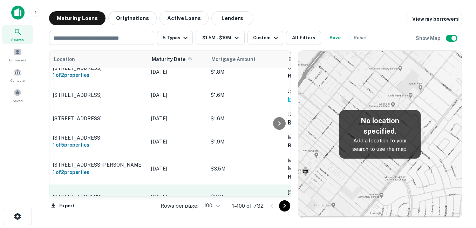
scroll to position [525, 0]
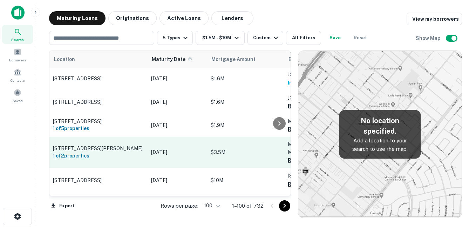
drag, startPoint x: 120, startPoint y: 148, endPoint x: 118, endPoint y: 135, distance: 13.4
click at [119, 177] on p "[STREET_ADDRESS]" at bounding box center [98, 180] width 91 height 6
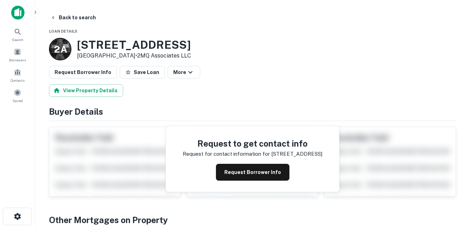
drag, startPoint x: 75, startPoint y: 44, endPoint x: 133, endPoint y: 58, distance: 59.0
click at [133, 58] on div "2 A [STREET_ADDRESS] • 2MQ Associates LLC" at bounding box center [120, 49] width 142 height 22
drag, startPoint x: 133, startPoint y: 58, endPoint x: 106, endPoint y: 53, distance: 27.5
click at [116, 47] on h3 "[STREET_ADDRESS]" at bounding box center [134, 44] width 114 height 13
click at [74, 17] on button "Back to search" at bounding box center [73, 17] width 51 height 13
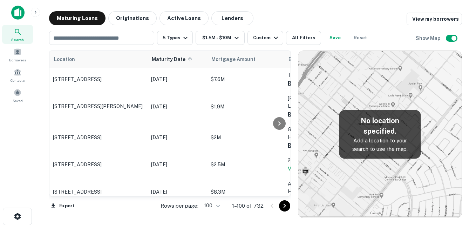
scroll to position [525, 0]
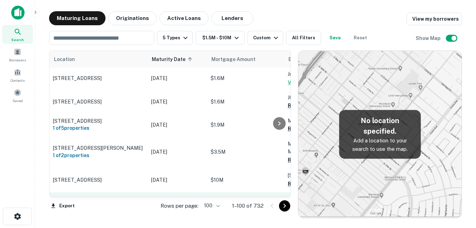
click at [113, 204] on p "[STREET_ADDRESS]" at bounding box center [98, 207] width 91 height 6
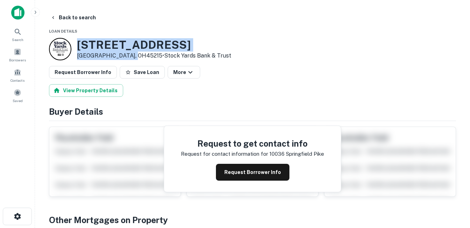
drag, startPoint x: 77, startPoint y: 45, endPoint x: 129, endPoint y: 55, distance: 53.6
click at [129, 55] on div "[STREET_ADDRESS] • Stock Yards Bank & Trust" at bounding box center [140, 49] width 182 height 22
drag, startPoint x: 129, startPoint y: 55, endPoint x: 116, endPoint y: 51, distance: 14.1
click at [132, 44] on h3 "[STREET_ADDRESS]" at bounding box center [154, 44] width 154 height 13
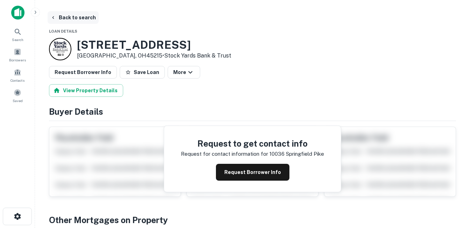
click at [83, 21] on button "Back to search" at bounding box center [73, 17] width 51 height 13
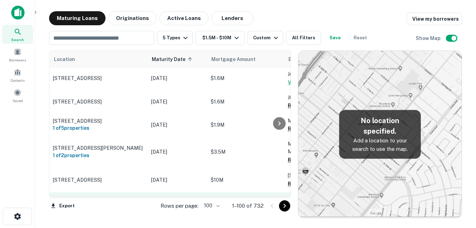
scroll to position [560, 0]
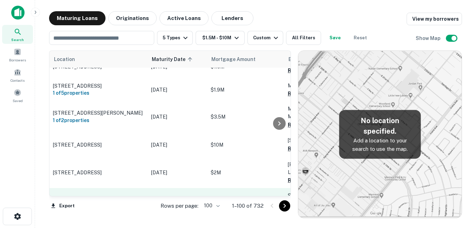
click at [126, 200] on p "[STREET_ADDRESS]" at bounding box center [98, 203] width 91 height 6
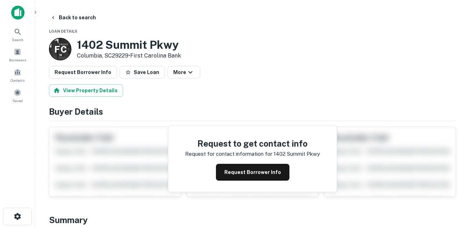
drag, startPoint x: 103, startPoint y: 44, endPoint x: 130, endPoint y: 58, distance: 30.4
click at [130, 58] on div "[STREET_ADDRESS] • First Carolina Bank" at bounding box center [129, 49] width 104 height 22
drag, startPoint x: 130, startPoint y: 58, endPoint x: 124, endPoint y: 56, distance: 6.4
click at [114, 46] on h3 "1402 Summit Pkwy" at bounding box center [129, 44] width 104 height 13
click at [77, 19] on button "Back to search" at bounding box center [73, 17] width 51 height 13
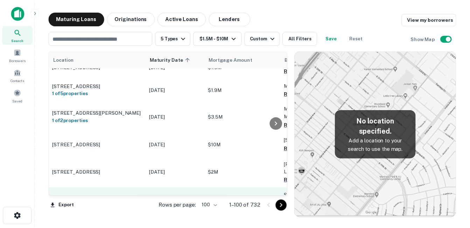
scroll to position [595, 0]
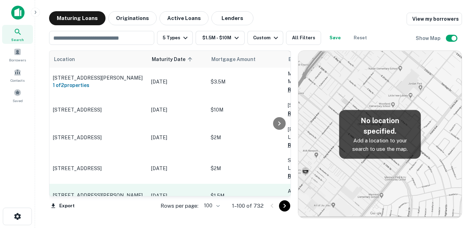
click at [126, 192] on p "[STREET_ADDRESS][PERSON_NAME]" at bounding box center [98, 195] width 91 height 6
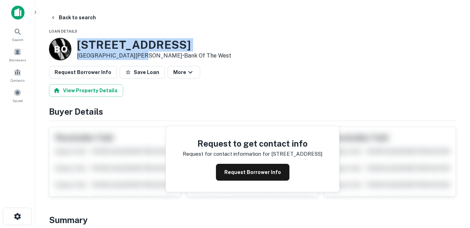
drag, startPoint x: 76, startPoint y: 43, endPoint x: 139, endPoint y: 56, distance: 64.7
click at [139, 56] on div "B O [STREET_ADDRESS][PERSON_NAME] • Bank Of The West" at bounding box center [140, 49] width 182 height 22
copy div "[STREET_ADDRESS][PERSON_NAME]"
click at [260, 167] on button "Request Borrower Info" at bounding box center [253, 172] width 74 height 17
click at [164, 43] on h3 "[STREET_ADDRESS]" at bounding box center [154, 44] width 154 height 13
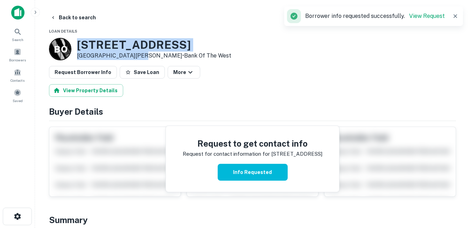
click at [134, 43] on h3 "[STREET_ADDRESS]" at bounding box center [154, 44] width 154 height 13
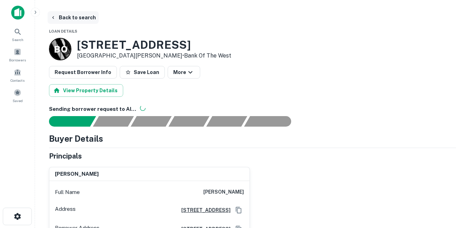
click at [89, 19] on button "Back to search" at bounding box center [73, 17] width 51 height 13
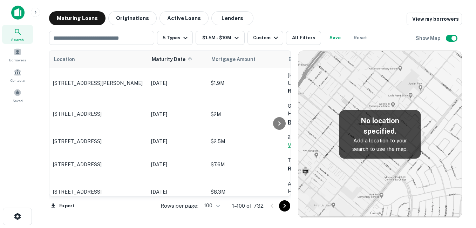
scroll to position [595, 0]
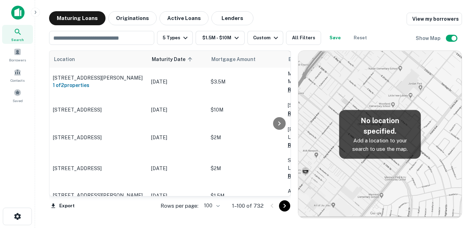
click at [125, 215] on p "[STREET_ADDRESS]" at bounding box center [98, 218] width 91 height 6
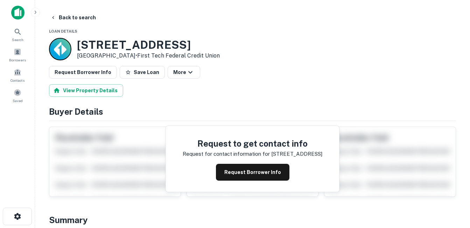
drag, startPoint x: 76, startPoint y: 45, endPoint x: 131, endPoint y: 58, distance: 56.2
click at [131, 58] on div "[STREET_ADDRESS] • First Tech Federal Credit Union" at bounding box center [134, 49] width 171 height 22
drag, startPoint x: 131, startPoint y: 58, endPoint x: 120, endPoint y: 57, distance: 10.9
click at [243, 168] on button "Request Borrower Info" at bounding box center [253, 172] width 74 height 17
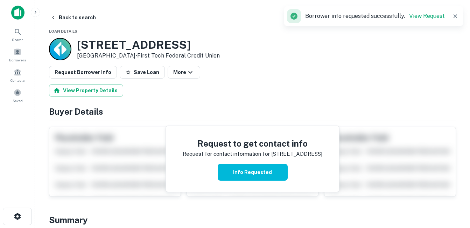
click at [143, 43] on h3 "[STREET_ADDRESS]" at bounding box center [148, 44] width 143 height 13
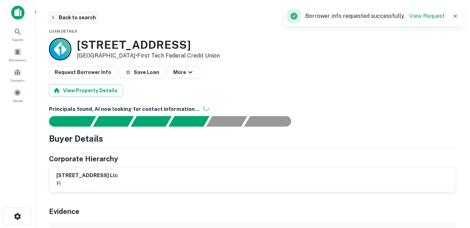
click at [82, 19] on button "Back to search" at bounding box center [73, 17] width 51 height 13
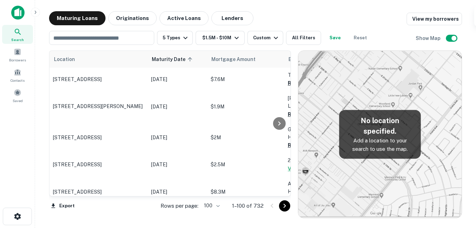
scroll to position [666, 0]
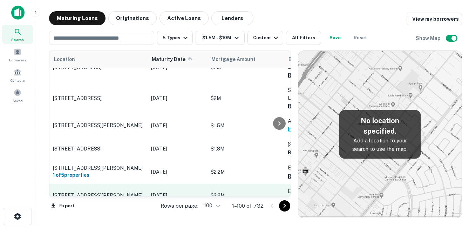
click at [124, 192] on p "[STREET_ADDRESS][PERSON_NAME]" at bounding box center [98, 195] width 91 height 6
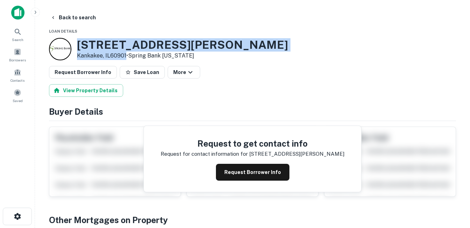
drag, startPoint x: 75, startPoint y: 42, endPoint x: 126, endPoint y: 57, distance: 53.3
click at [126, 57] on div "[STREET_ADDRESS][PERSON_NAME] • Spring Bank [US_STATE]" at bounding box center [168, 49] width 239 height 22
drag, startPoint x: 126, startPoint y: 57, endPoint x: 112, endPoint y: 54, distance: 14.2
click at [129, 46] on h3 "[STREET_ADDRESS][PERSON_NAME]" at bounding box center [182, 44] width 211 height 13
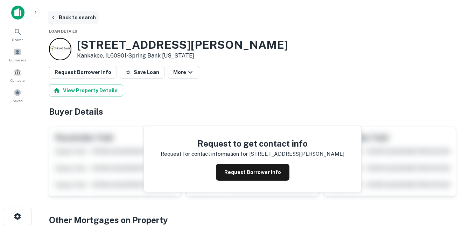
click at [79, 21] on button "Back to search" at bounding box center [73, 17] width 51 height 13
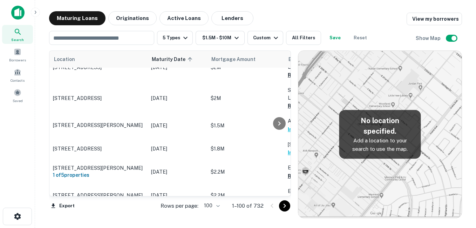
click at [139, 207] on td "[STREET_ADDRESS][PERSON_NAME]" at bounding box center [98, 222] width 98 height 31
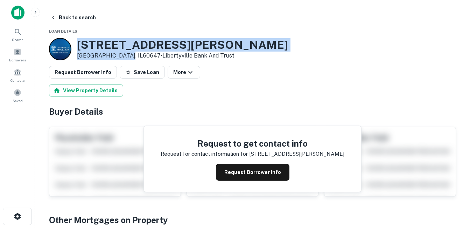
drag, startPoint x: 80, startPoint y: 44, endPoint x: 124, endPoint y: 56, distance: 45.6
click at [124, 56] on div "[STREET_ADDRESS][PERSON_NAME] • Libertyville Bank And Trust" at bounding box center [182, 49] width 211 height 22
click at [68, 45] on div at bounding box center [60, 49] width 22 height 22
click at [88, 49] on h3 "[STREET_ADDRESS][PERSON_NAME]" at bounding box center [182, 44] width 211 height 13
drag, startPoint x: 79, startPoint y: 44, endPoint x: 123, endPoint y: 53, distance: 44.6
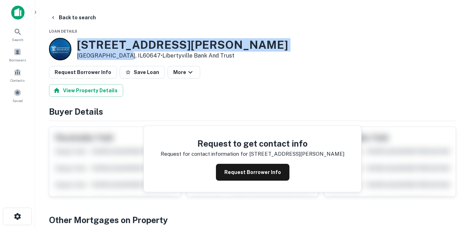
click at [123, 53] on div "[STREET_ADDRESS][PERSON_NAME] • Libertyville Bank And Trust" at bounding box center [182, 49] width 211 height 22
drag, startPoint x: 123, startPoint y: 53, endPoint x: 109, endPoint y: 51, distance: 14.5
copy div "[STREET_ADDRESS][PERSON_NAME]"
click at [82, 20] on button "Back to search" at bounding box center [73, 17] width 51 height 13
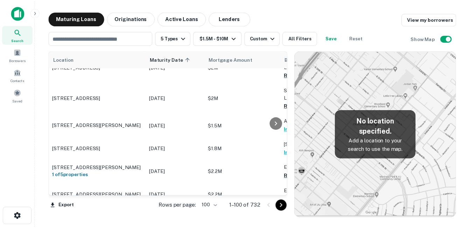
scroll to position [701, 0]
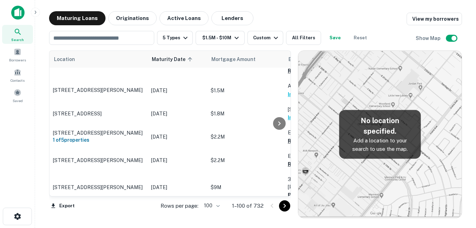
click at [129, 211] on p "[STREET_ADDRESS]" at bounding box center [98, 214] width 91 height 6
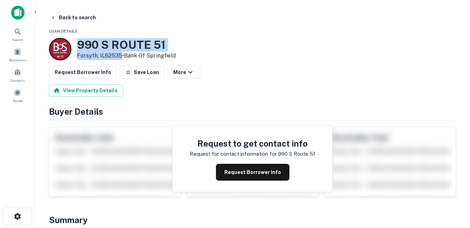
drag, startPoint x: 79, startPoint y: 43, endPoint x: 120, endPoint y: 55, distance: 42.9
click at [120, 55] on div "[STREET_ADDRESS] • Bank Of Springfield" at bounding box center [126, 49] width 99 height 22
drag, startPoint x: 120, startPoint y: 55, endPoint x: 108, endPoint y: 56, distance: 12.3
click at [233, 168] on button "Request Borrower Info" at bounding box center [253, 172] width 74 height 17
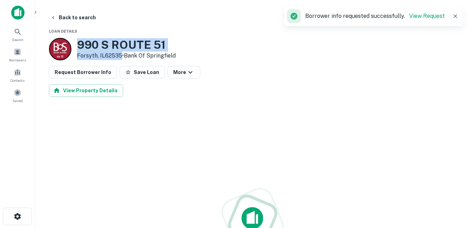
click at [111, 47] on h3 "990 S ROUTE 51" at bounding box center [126, 44] width 99 height 13
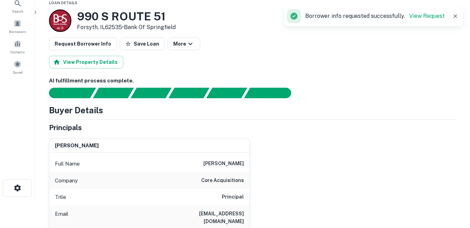
scroll to position [105, 0]
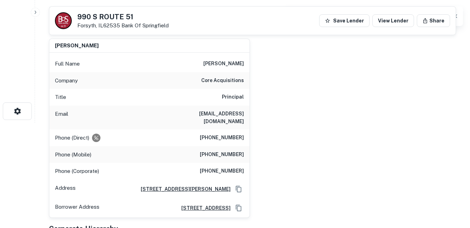
click at [222, 83] on h6 "core acquisitions" at bounding box center [222, 80] width 43 height 8
copy h6 "core acquisitions"
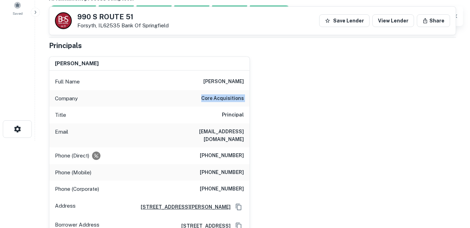
scroll to position [70, 0]
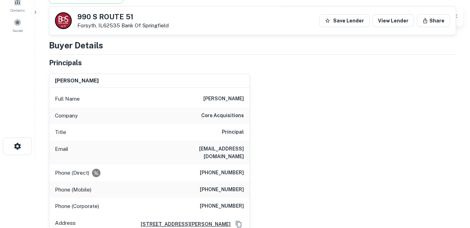
click at [228, 98] on h6 "[PERSON_NAME]" at bounding box center [224, 99] width 41 height 8
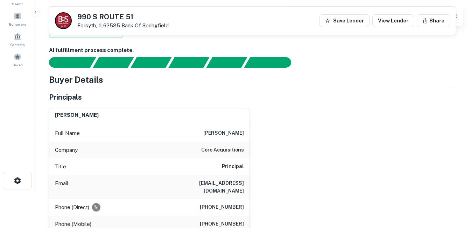
scroll to position [105, 0]
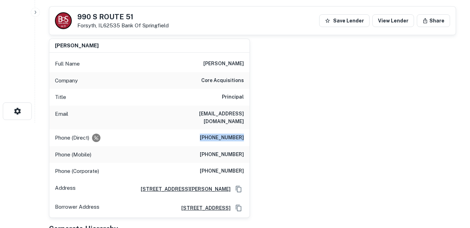
drag, startPoint x: 206, startPoint y: 135, endPoint x: 247, endPoint y: 135, distance: 41.3
click at [247, 135] on div "Phone (Direct) [PHONE_NUMBER]" at bounding box center [149, 137] width 200 height 17
drag, startPoint x: 247, startPoint y: 135, endPoint x: 235, endPoint y: 152, distance: 20.5
click at [235, 152] on div "Phone (Mobile) [PHONE_NUMBER]" at bounding box center [149, 154] width 200 height 17
drag, startPoint x: 251, startPoint y: 149, endPoint x: 205, endPoint y: 149, distance: 45.9
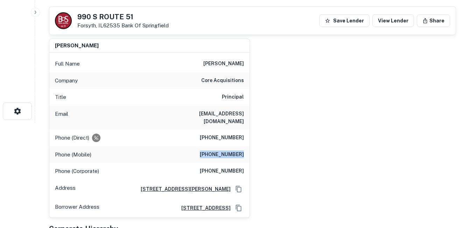
click at [205, 149] on div "[PERSON_NAME] Full Name [PERSON_NAME] Company core acquisitions Title Principal…" at bounding box center [249, 125] width 413 height 185
drag, startPoint x: 205, startPoint y: 149, endPoint x: 202, endPoint y: 170, distance: 21.9
click at [202, 170] on div "Phone (Corporate) [PHONE_NUMBER]" at bounding box center [149, 171] width 200 height 17
drag, startPoint x: 202, startPoint y: 168, endPoint x: 270, endPoint y: 167, distance: 67.6
click at [270, 167] on div "[PERSON_NAME] Full Name [PERSON_NAME] Company core acquisitions Title Principal…" at bounding box center [249, 125] width 413 height 185
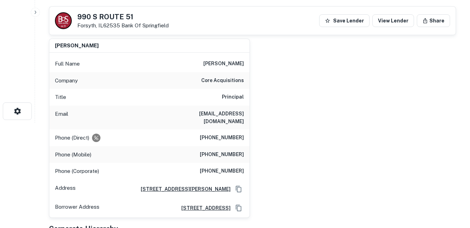
drag, startPoint x: 270, startPoint y: 167, endPoint x: 225, endPoint y: 135, distance: 55.8
click at [223, 138] on div "Full Name [PERSON_NAME] Company core acquisitions Title Principal Email [EMAIL_…" at bounding box center [149, 135] width 200 height 165
click at [215, 133] on h6 "[PHONE_NUMBER]" at bounding box center [222, 137] width 44 height 8
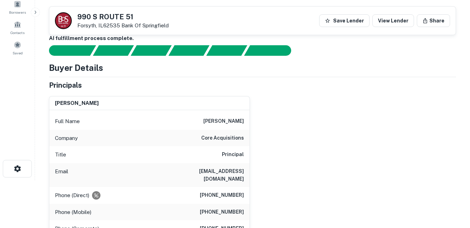
scroll to position [35, 0]
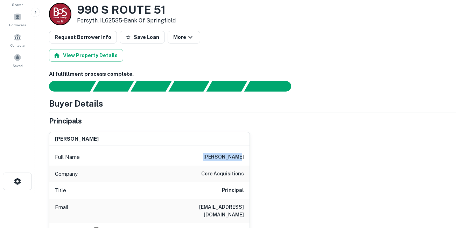
drag, startPoint x: 208, startPoint y: 155, endPoint x: 241, endPoint y: 155, distance: 32.2
click at [241, 155] on div "Full Name [PERSON_NAME]" at bounding box center [149, 157] width 200 height 17
drag, startPoint x: 241, startPoint y: 155, endPoint x: 235, endPoint y: 168, distance: 14.4
click at [235, 168] on div "Company core acquisitions" at bounding box center [149, 173] width 200 height 17
drag, startPoint x: 223, startPoint y: 157, endPoint x: 251, endPoint y: 158, distance: 28.0
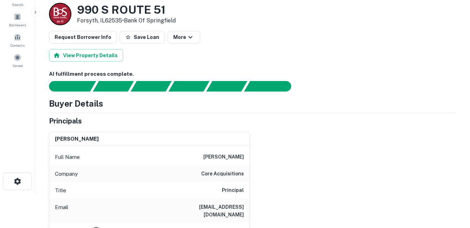
click at [251, 158] on div "[PERSON_NAME] Full Name [PERSON_NAME] Company core acquisitions Title Principal…" at bounding box center [249, 218] width 413 height 185
drag, startPoint x: 251, startPoint y: 158, endPoint x: 235, endPoint y: 173, distance: 21.8
click at [235, 173] on h6 "core acquisitions" at bounding box center [222, 174] width 43 height 8
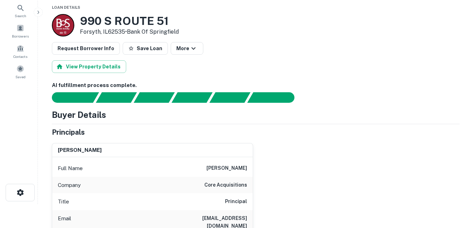
scroll to position [0, 0]
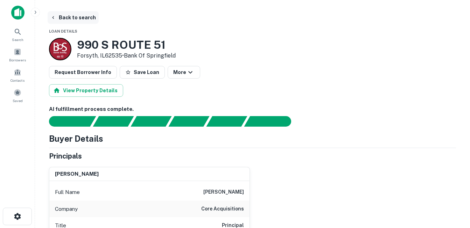
click at [88, 18] on button "Back to search" at bounding box center [73, 17] width 51 height 13
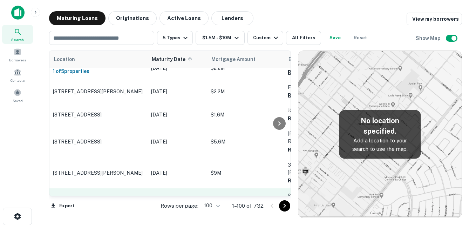
scroll to position [771, 0]
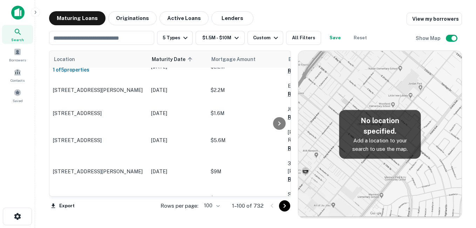
click at [119, 216] on p "[GEOGRAPHIC_DATA], [GEOGRAPHIC_DATA]" at bounding box center [98, 222] width 91 height 13
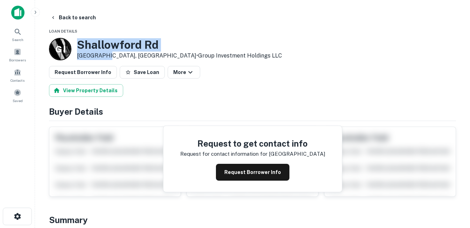
click at [105, 56] on div "[GEOGRAPHIC_DATA], [GEOGRAPHIC_DATA] • Group Investment Holdings LLC" at bounding box center [179, 49] width 205 height 22
drag, startPoint x: 105, startPoint y: 56, endPoint x: 90, endPoint y: 43, distance: 20.4
click at [90, 43] on h3 "Shallowford Rd" at bounding box center [179, 44] width 205 height 13
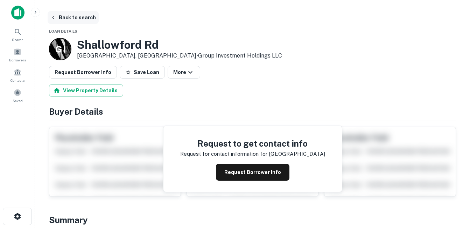
click at [80, 14] on button "Back to search" at bounding box center [73, 17] width 51 height 13
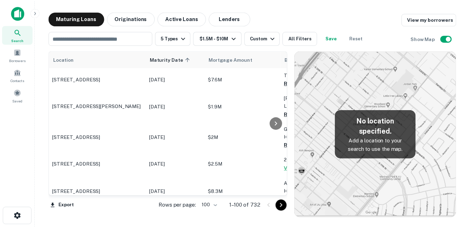
scroll to position [771, 0]
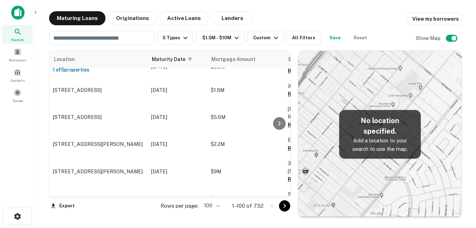
click at [129, 216] on p "[GEOGRAPHIC_DATA], [GEOGRAPHIC_DATA]" at bounding box center [98, 222] width 91 height 13
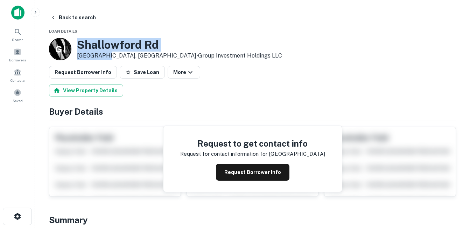
drag, startPoint x: 80, startPoint y: 43, endPoint x: 105, endPoint y: 58, distance: 29.0
click at [105, 58] on div "[GEOGRAPHIC_DATA], [GEOGRAPHIC_DATA] • Group Investment Holdings LLC" at bounding box center [179, 49] width 205 height 22
drag, startPoint x: 105, startPoint y: 58, endPoint x: 97, endPoint y: 44, distance: 16.0
click at [97, 44] on h3 "Shallowford Rd" at bounding box center [179, 44] width 205 height 13
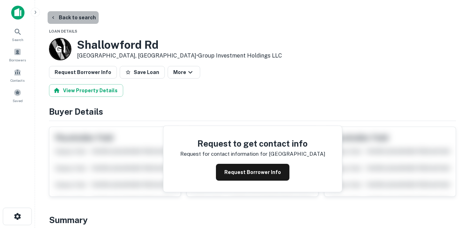
click at [77, 22] on button "Back to search" at bounding box center [73, 17] width 51 height 13
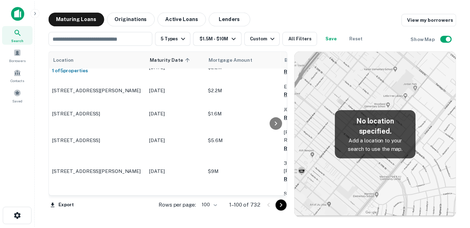
scroll to position [806, 0]
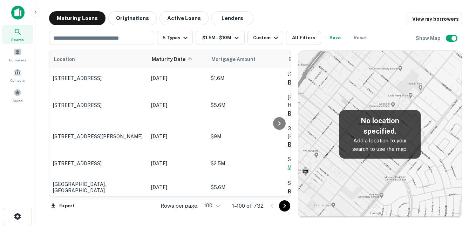
click at [110, 212] on p "[STREET_ADDRESS][PERSON_NAME]" at bounding box center [98, 215] width 91 height 6
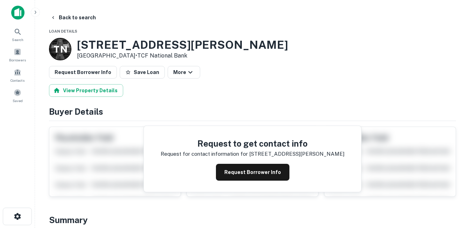
drag, startPoint x: 78, startPoint y: 45, endPoint x: 139, endPoint y: 58, distance: 63.0
click at [139, 58] on div "800 Leonard St NW Grand Rapids, MI49504 • TCF National Bank" at bounding box center [182, 49] width 211 height 22
copy div "800 Leonard St NW Grand Rapids, MI49504"
click at [236, 170] on button "Request Borrower Info" at bounding box center [253, 172] width 74 height 17
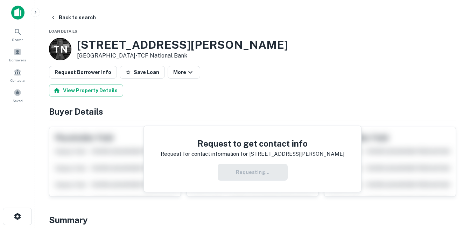
click at [146, 45] on h3 "800 Leonard St NW" at bounding box center [182, 44] width 211 height 13
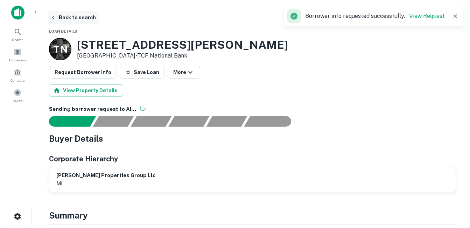
click at [88, 19] on button "Back to search" at bounding box center [73, 17] width 51 height 13
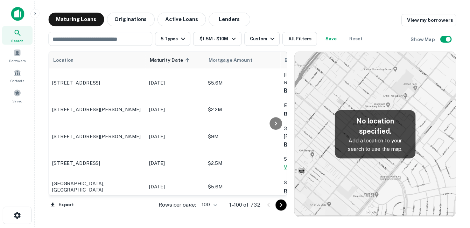
scroll to position [841, 0]
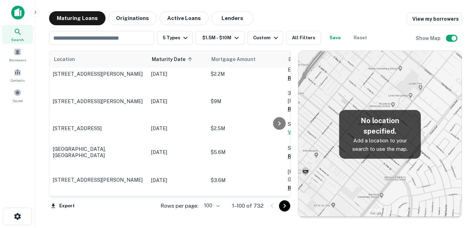
click at [114, 205] on p "3603 Speedway Run Von Ormy, TX78073" at bounding box center [98, 211] width 91 height 13
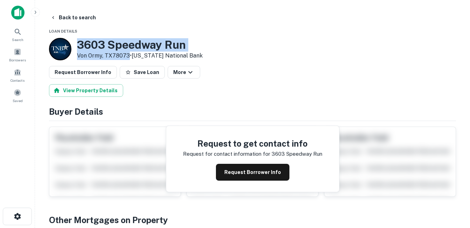
drag, startPoint x: 76, startPoint y: 44, endPoint x: 128, endPoint y: 55, distance: 53.2
click at [128, 55] on div "3603 Speedway Run Von Ormy, TX78073 • Texas National Bank" at bounding box center [140, 49] width 126 height 22
drag, startPoint x: 128, startPoint y: 55, endPoint x: 94, endPoint y: 53, distance: 34.4
copy div "3603 Speedway Run Von Ormy, TX78073"
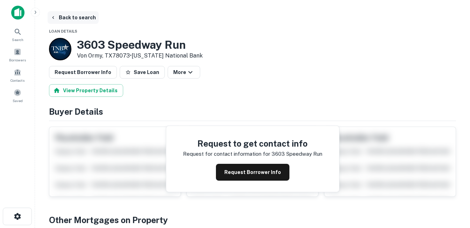
click at [86, 19] on button "Back to search" at bounding box center [73, 17] width 51 height 13
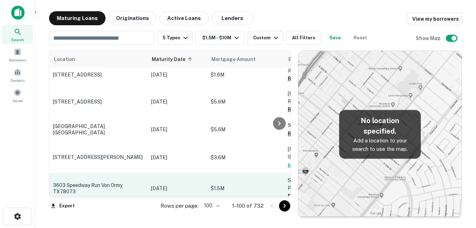
scroll to position [876, 0]
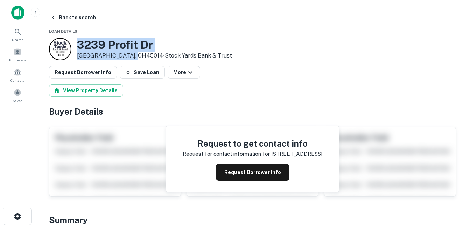
drag, startPoint x: 78, startPoint y: 40, endPoint x: 127, endPoint y: 56, distance: 52.0
click at [127, 56] on div "3239 Profit Dr Fairfield, OH45014 • Stock Yards Bank & Trust" at bounding box center [154, 49] width 155 height 22
copy div "[STREET_ADDRESS][PERSON_NAME]"
click at [78, 18] on button "Back to search" at bounding box center [73, 17] width 51 height 13
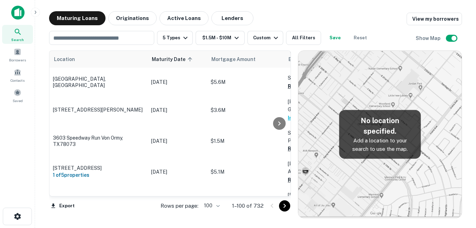
scroll to position [911, 0]
click at [118, 227] on p "[STREET_ADDRESS]" at bounding box center [98, 230] width 91 height 6
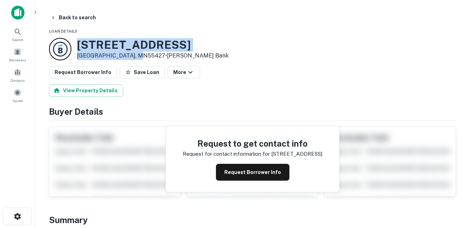
drag, startPoint x: 129, startPoint y: 57, endPoint x: 138, endPoint y: 55, distance: 8.9
click at [138, 55] on div "9200 10TH AVE N Minneapolis, MN55427 • Bremer Bank" at bounding box center [153, 49] width 152 height 22
drag, startPoint x: 138, startPoint y: 55, endPoint x: 120, endPoint y: 58, distance: 18.1
click at [240, 175] on button "Request Borrower Info" at bounding box center [253, 172] width 74 height 17
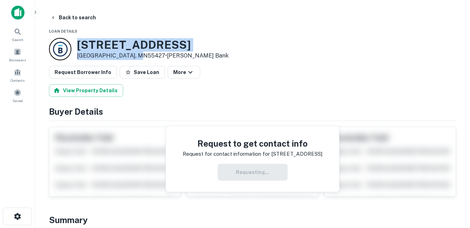
click at [128, 42] on h3 "9200 10TH AVE N" at bounding box center [153, 44] width 152 height 13
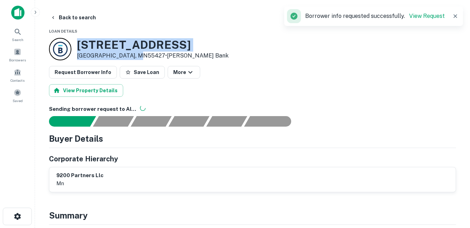
click at [138, 46] on h3 "9200 10TH AVE N" at bounding box center [153, 44] width 152 height 13
click at [99, 44] on h3 "9200 10TH AVE N" at bounding box center [153, 44] width 152 height 13
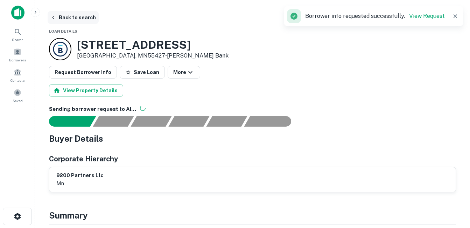
click at [71, 22] on button "Back to search" at bounding box center [73, 17] width 51 height 13
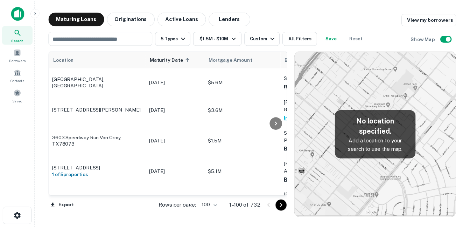
scroll to position [946, 0]
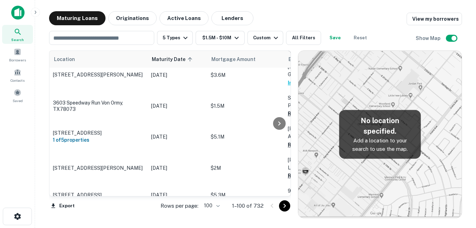
click at [118, 215] on p "[STREET_ADDRESS][PERSON_NAME]" at bounding box center [98, 218] width 91 height 6
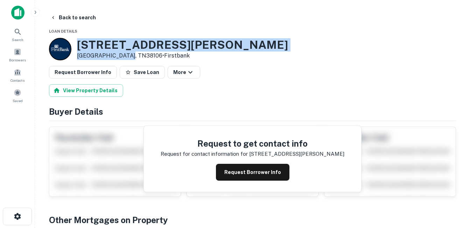
drag, startPoint x: 96, startPoint y: 47, endPoint x: 129, endPoint y: 57, distance: 33.8
click at [129, 57] on div "265 W Trigg Ave Memphis, TN38106 • Firstbank" at bounding box center [182, 49] width 211 height 22
drag, startPoint x: 129, startPoint y: 57, endPoint x: 103, endPoint y: 51, distance: 25.8
copy div "[STREET_ADDRESS][PERSON_NAME]"
click at [253, 169] on button "Request Borrower Info" at bounding box center [253, 172] width 74 height 17
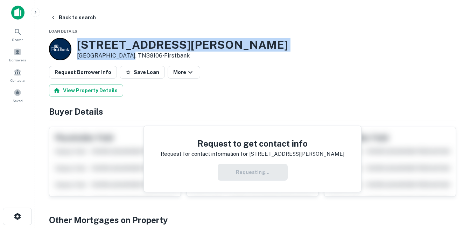
click at [133, 41] on h3 "265 W Trigg Ave" at bounding box center [182, 44] width 211 height 13
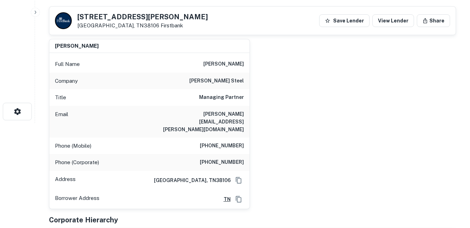
scroll to position [105, 0]
drag, startPoint x: 237, startPoint y: 96, endPoint x: 274, endPoint y: 94, distance: 36.8
click at [274, 94] on div "chris morgan Full Name chris morgan Company morgan steel Title Managing Partner…" at bounding box center [249, 120] width 413 height 175
click at [208, 112] on h6 "chris.morgan@morgansteel.net" at bounding box center [202, 121] width 84 height 23
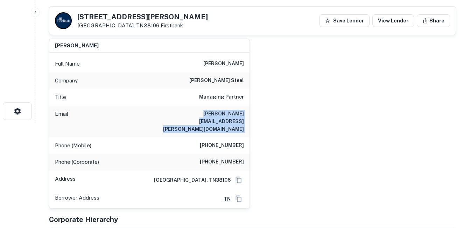
click at [208, 112] on h6 "chris.morgan@morgansteel.net" at bounding box center [202, 121] width 84 height 23
drag, startPoint x: 208, startPoint y: 112, endPoint x: 193, endPoint y: 114, distance: 15.2
click at [193, 114] on h6 "chris.morgan@morgansteel.net" at bounding box center [202, 121] width 84 height 23
click at [209, 104] on div "Title Managing Partner" at bounding box center [149, 97] width 200 height 17
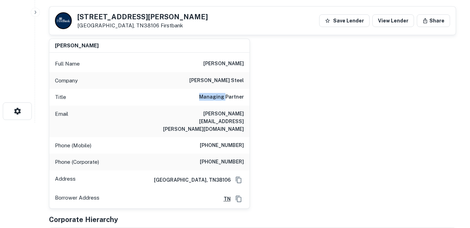
click at [209, 104] on div "Title Managing Partner" at bounding box center [149, 97] width 200 height 17
drag, startPoint x: 209, startPoint y: 104, endPoint x: 204, endPoint y: 114, distance: 11.1
click at [204, 114] on h6 "chris.morgan@morgansteel.net" at bounding box center [202, 121] width 84 height 23
drag, startPoint x: 203, startPoint y: 114, endPoint x: 185, endPoint y: 114, distance: 18.2
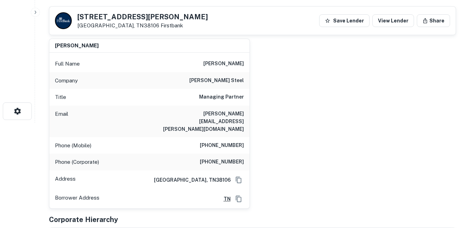
click at [185, 114] on h6 "chris.morgan@morgansteel.net" at bounding box center [202, 121] width 84 height 23
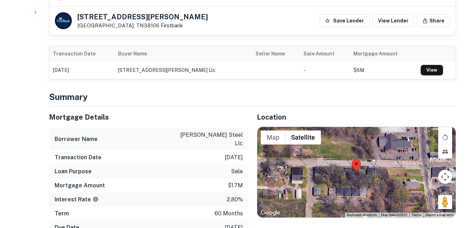
scroll to position [420, 0]
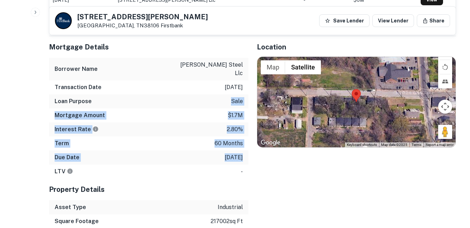
drag, startPoint x: 210, startPoint y: 83, endPoint x: 228, endPoint y: 132, distance: 52.3
click at [228, 132] on div "Mortgage Details Borrower Name morgan steel llc Transaction Date 11/16/2020 Loa…" at bounding box center [149, 107] width 200 height 142
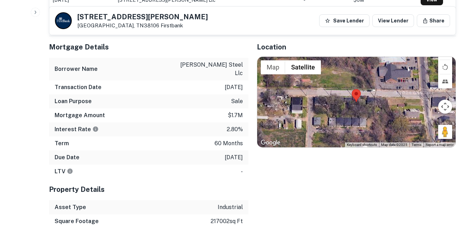
drag, startPoint x: 228, startPoint y: 132, endPoint x: 228, endPoint y: 142, distance: 9.1
click at [228, 164] on div "LTV -" at bounding box center [149, 171] width 200 height 14
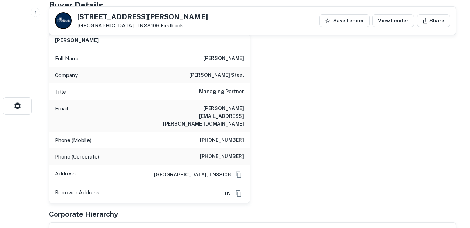
scroll to position [105, 0]
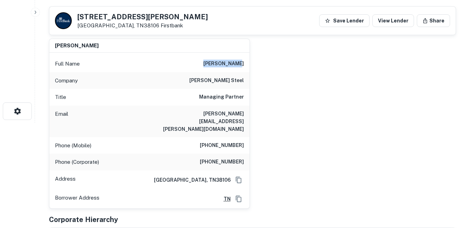
drag, startPoint x: 227, startPoint y: 66, endPoint x: 275, endPoint y: 66, distance: 47.6
click at [275, 66] on div "chris morgan Full Name chris morgan Company morgan steel Title Managing Partner…" at bounding box center [249, 120] width 413 height 175
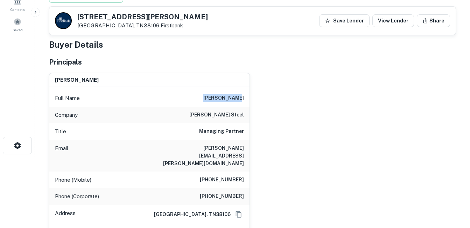
scroll to position [0, 0]
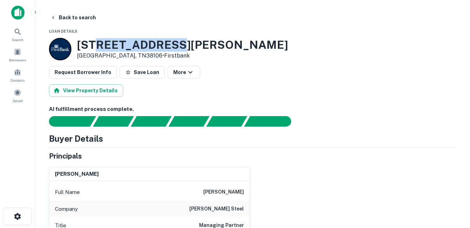
drag, startPoint x: 174, startPoint y: 46, endPoint x: 95, endPoint y: 48, distance: 79.2
click at [95, 48] on div "265 W Trigg Ave Memphis, TN38106 • Firstbank" at bounding box center [252, 49] width 407 height 22
drag, startPoint x: 95, startPoint y: 48, endPoint x: 78, endPoint y: 46, distance: 17.0
click at [78, 46] on h3 "265 W Trigg Ave" at bounding box center [182, 44] width 211 height 13
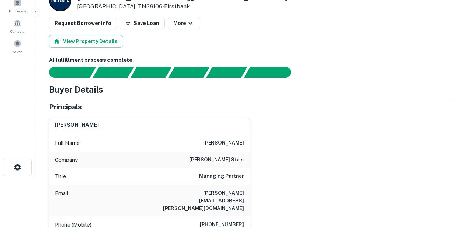
scroll to position [70, 0]
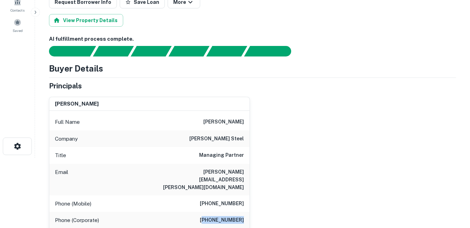
drag, startPoint x: 244, startPoint y: 206, endPoint x: 261, endPoint y: 207, distance: 16.8
click at [261, 207] on div "chris morgan Full Name chris morgan Company morgan steel Title Managing Partner…" at bounding box center [249, 178] width 413 height 175
click at [174, 195] on div "Phone (Mobile) (901) 505-1667" at bounding box center [149, 203] width 200 height 17
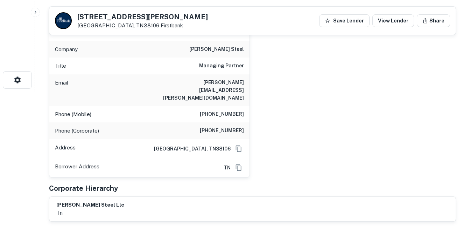
scroll to position [140, 0]
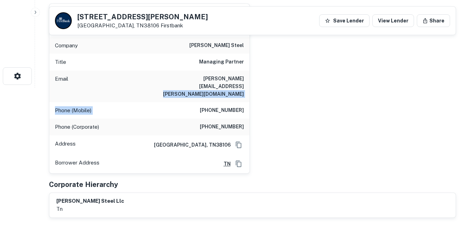
drag, startPoint x: 302, startPoint y: 87, endPoint x: 315, endPoint y: 86, distance: 13.7
click at [315, 86] on div "chris morgan Full Name chris morgan Company morgan steel Title Managing Partner…" at bounding box center [249, 85] width 413 height 175
drag, startPoint x: 315, startPoint y: 86, endPoint x: 162, endPoint y: 114, distance: 155.5
click at [162, 118] on div "Phone (Corporate) (901) 774-7555" at bounding box center [149, 126] width 200 height 17
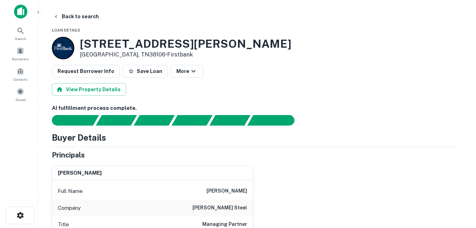
scroll to position [0, 0]
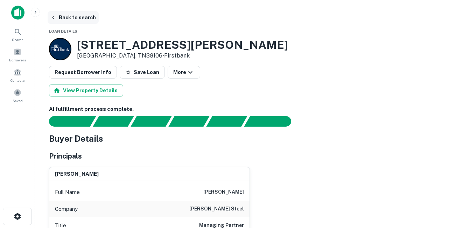
click at [77, 18] on button "Back to search" at bounding box center [73, 17] width 51 height 13
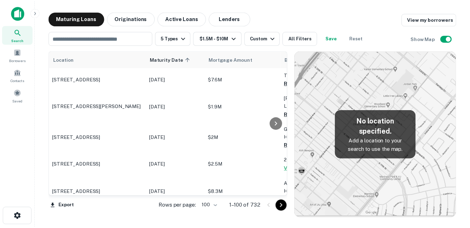
scroll to position [946, 0]
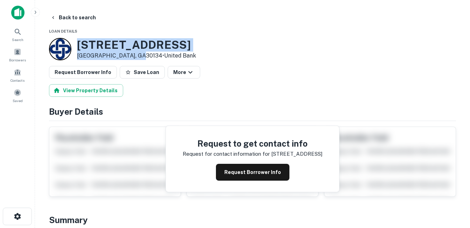
drag, startPoint x: 125, startPoint y: 50, endPoint x: 136, endPoint y: 56, distance: 11.4
click at [136, 56] on div "8891 Bright Star Rd Douglasville, GA30134 • United Bank" at bounding box center [136, 49] width 119 height 22
drag, startPoint x: 136, startPoint y: 56, endPoint x: 115, endPoint y: 54, distance: 21.1
copy div "[STREET_ADDRESS]"
click at [110, 50] on h3 "8891 Bright Star Rd" at bounding box center [136, 44] width 119 height 13
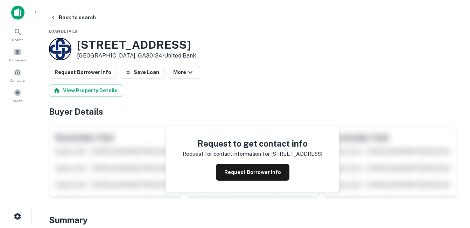
click at [110, 44] on h3 "8891 Bright Star Rd" at bounding box center [136, 44] width 119 height 13
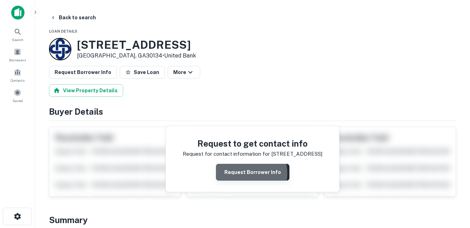
click at [244, 173] on button "Request Borrower Info" at bounding box center [253, 172] width 74 height 17
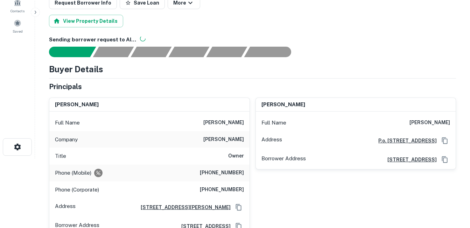
scroll to position [70, 0]
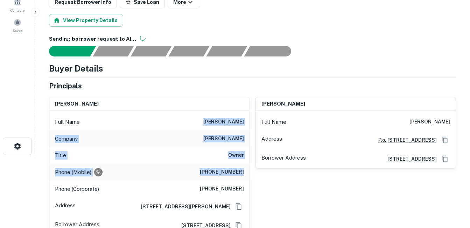
drag, startPoint x: 195, startPoint y: 127, endPoint x: 247, endPoint y: 175, distance: 70.6
click at [247, 175] on div "Full Name nathan lee Company nr lee Title Owner Phone (Mobile) (937) 499-4145 P…" at bounding box center [149, 173] width 200 height 124
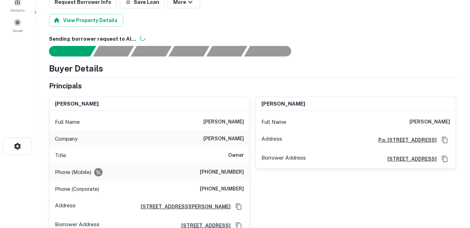
drag, startPoint x: 247, startPoint y: 175, endPoint x: 239, endPoint y: 187, distance: 13.7
click at [239, 187] on h6 "(419) 692-2233" at bounding box center [222, 189] width 44 height 8
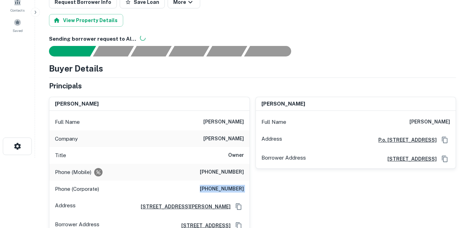
drag, startPoint x: 239, startPoint y: 187, endPoint x: 217, endPoint y: 184, distance: 22.2
click at [217, 185] on h6 "(419) 692-2233" at bounding box center [222, 189] width 44 height 8
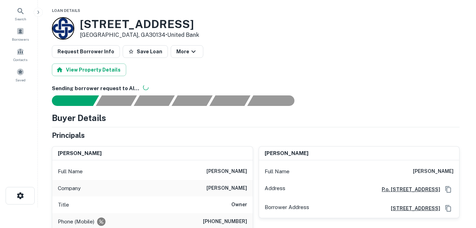
scroll to position [0, 0]
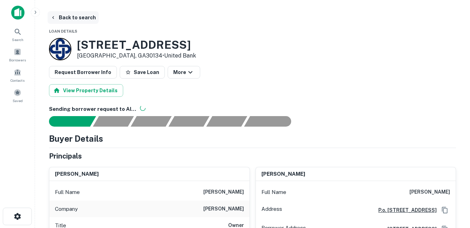
click at [79, 19] on button "Back to search" at bounding box center [73, 17] width 51 height 13
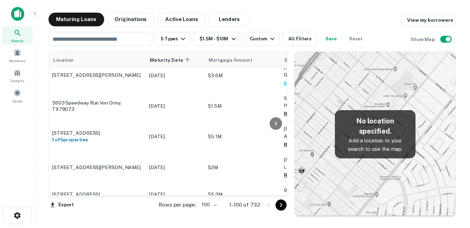
scroll to position [981, 0]
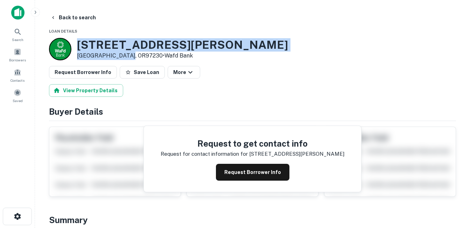
drag, startPoint x: 77, startPoint y: 46, endPoint x: 127, endPoint y: 59, distance: 51.1
click at [127, 59] on div "17366 NE HALSEY ST Portland, OR97230 • Wafd Bank" at bounding box center [182, 49] width 211 height 22
drag, startPoint x: 127, startPoint y: 59, endPoint x: 99, endPoint y: 58, distance: 27.7
copy div "17366 NE HALSEY ST Portland, OR97230"
click at [249, 171] on button "Request Borrower Info" at bounding box center [253, 172] width 74 height 17
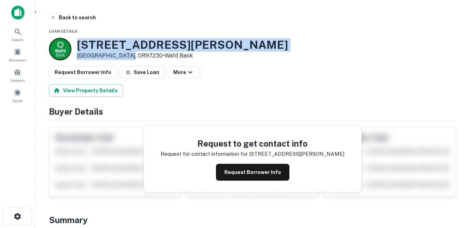
click at [150, 41] on h3 "17366 NE HALSEY ST" at bounding box center [182, 44] width 211 height 13
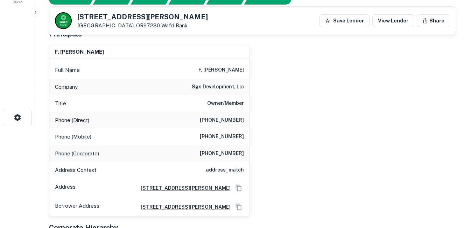
scroll to position [70, 0]
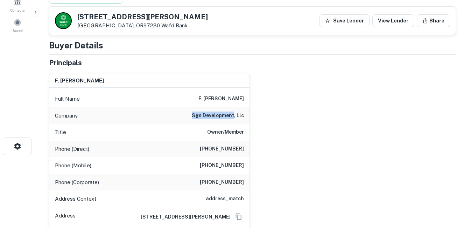
drag, startPoint x: 195, startPoint y: 116, endPoint x: 234, endPoint y: 120, distance: 39.2
click at [234, 120] on div "Company sgs development, llc" at bounding box center [149, 115] width 200 height 17
drag, startPoint x: 234, startPoint y: 120, endPoint x: 224, endPoint y: 117, distance: 10.7
copy h6 "sgs development"
click at [214, 111] on h6 "sgs development, llc" at bounding box center [218, 115] width 52 height 8
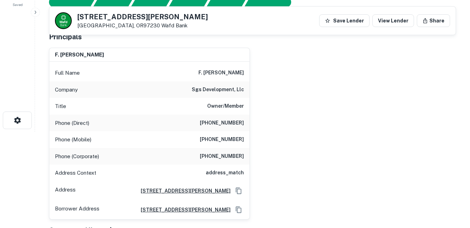
scroll to position [0, 0]
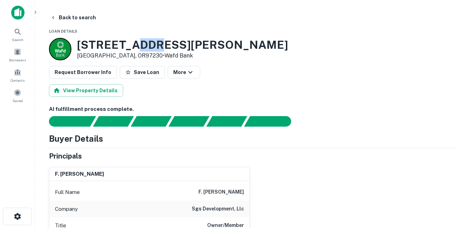
drag, startPoint x: 132, startPoint y: 44, endPoint x: 154, endPoint y: 45, distance: 22.4
click at [154, 45] on h3 "17366 NE HALSEY ST" at bounding box center [182, 44] width 211 height 13
drag, startPoint x: 154, startPoint y: 45, endPoint x: 124, endPoint y: 46, distance: 30.8
click at [124, 46] on h3 "17366 NE HALSEY ST" at bounding box center [182, 44] width 211 height 13
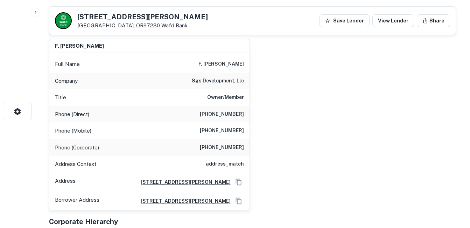
scroll to position [105, 0]
drag, startPoint x: 205, startPoint y: 98, endPoint x: 244, endPoint y: 101, distance: 39.3
click at [244, 101] on div "Title Owner/Member" at bounding box center [149, 97] width 200 height 17
drag, startPoint x: 244, startPoint y: 101, endPoint x: 236, endPoint y: 113, distance: 14.7
click at [236, 113] on h6 "(541) 330-5730" at bounding box center [222, 114] width 44 height 8
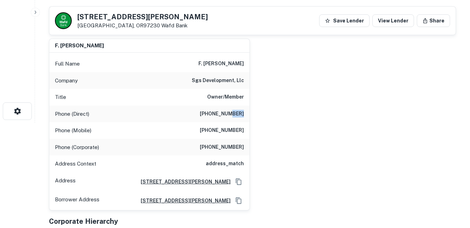
click at [236, 113] on h6 "(541) 330-5730" at bounding box center [222, 114] width 44 height 8
drag, startPoint x: 236, startPoint y: 113, endPoint x: 236, endPoint y: 131, distance: 17.9
click at [236, 131] on h6 "(503) 720-8701" at bounding box center [222, 130] width 44 height 8
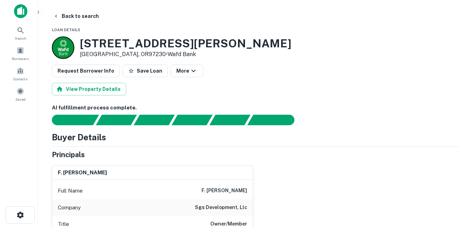
scroll to position [0, 0]
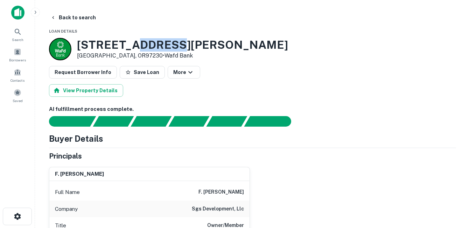
drag, startPoint x: 133, startPoint y: 43, endPoint x: 178, endPoint y: 43, distance: 44.5
click at [178, 43] on h3 "17366 NE HALSEY ST" at bounding box center [182, 44] width 211 height 13
click at [90, 20] on button "Back to search" at bounding box center [73, 17] width 51 height 13
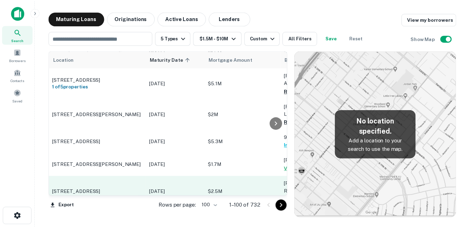
scroll to position [1016, 0]
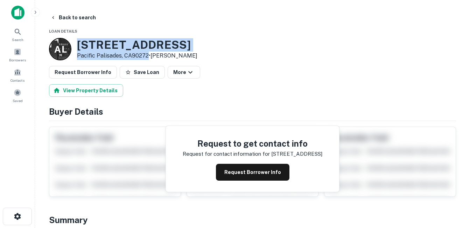
drag, startPoint x: 77, startPoint y: 42, endPoint x: 147, endPoint y: 55, distance: 72.0
click at [147, 55] on div "A L 1515 Palisades Dr Pacific Palisades, CA90272 • Anderson Lisa" at bounding box center [123, 49] width 149 height 22
drag, startPoint x: 147, startPoint y: 55, endPoint x: 140, endPoint y: 55, distance: 7.0
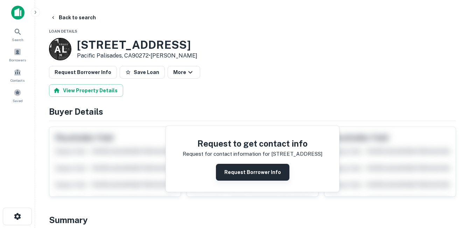
click at [264, 177] on button "Request Borrower Info" at bounding box center [253, 172] width 74 height 17
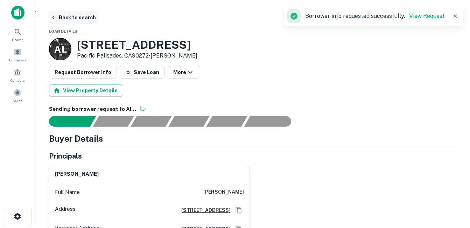
click at [79, 14] on button "Back to search" at bounding box center [73, 17] width 51 height 13
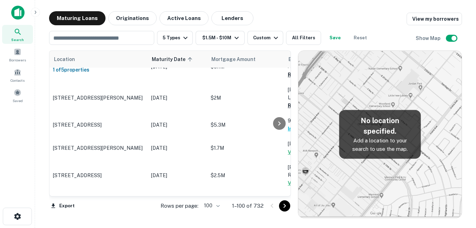
scroll to position [1051, 0]
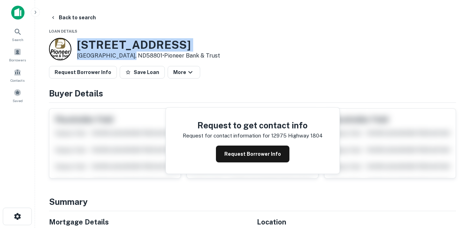
drag, startPoint x: 76, startPoint y: 42, endPoint x: 126, endPoint y: 55, distance: 51.7
click at [126, 55] on div "12975 Highway 1804 Williston, ND58801 • Pioneer Bank & Trust" at bounding box center [134, 49] width 171 height 22
drag, startPoint x: 126, startPoint y: 55, endPoint x: 109, endPoint y: 54, distance: 17.6
copy div "[STREET_ADDRESS]"
click at [117, 44] on h3 "12975 Highway 1804" at bounding box center [148, 44] width 143 height 13
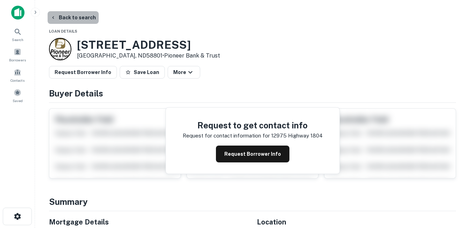
click at [76, 21] on button "Back to search" at bounding box center [73, 17] width 51 height 13
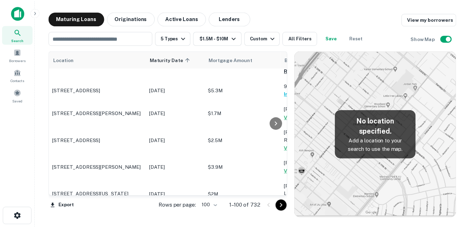
scroll to position [1086, 0]
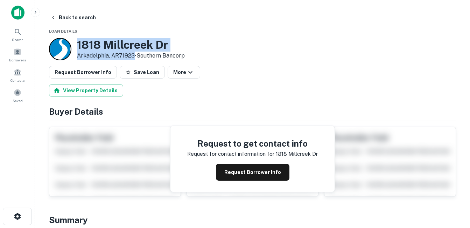
drag, startPoint x: 78, startPoint y: 44, endPoint x: 136, endPoint y: 56, distance: 58.5
click at [136, 56] on div "1818 Millcreek Dr Arkadelphia, AR71923 • Southern Bancorp" at bounding box center [131, 49] width 108 height 22
drag, startPoint x: 136, startPoint y: 56, endPoint x: 105, endPoint y: 57, distance: 30.1
copy div "1818 Millcreek Dr [PERSON_NAME], AR71923"
click at [142, 43] on h3 "1818 Millcreek Dr" at bounding box center [131, 44] width 108 height 13
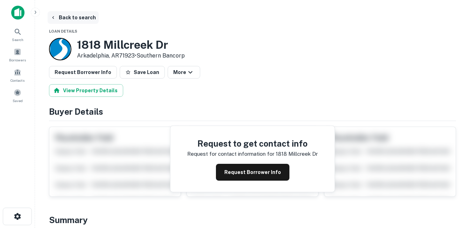
click at [77, 19] on button "Back to search" at bounding box center [73, 17] width 51 height 13
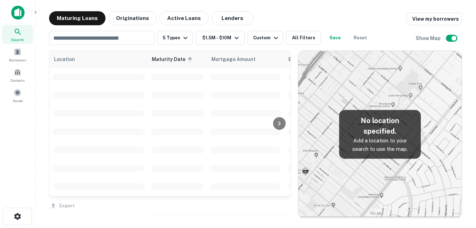
scroll to position [1086, 0]
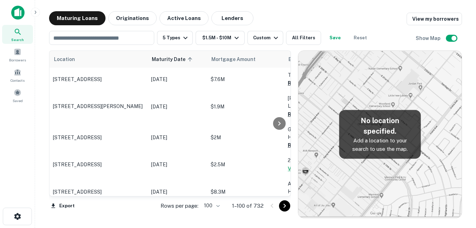
scroll to position [1086, 0]
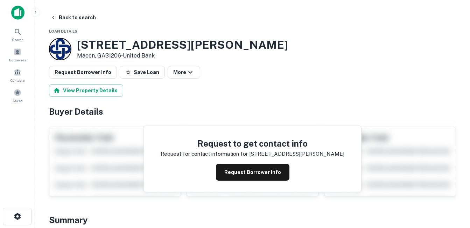
drag, startPoint x: 83, startPoint y: 45, endPoint x: 123, endPoint y: 58, distance: 41.2
click at [123, 58] on div "1155 Guy Paine Rd Macon, GA31206 • United Bank" at bounding box center [182, 49] width 211 height 22
drag, startPoint x: 123, startPoint y: 58, endPoint x: 91, endPoint y: 51, distance: 32.5
copy div "[STREET_ADDRESS][PERSON_NAME][PERSON_NAME]"
click at [85, 19] on button "Back to search" at bounding box center [73, 17] width 51 height 13
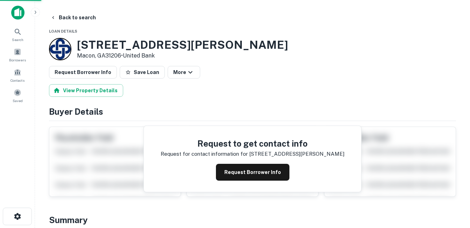
click at [116, 44] on h3 "1155 Guy Paine Rd" at bounding box center [182, 44] width 211 height 13
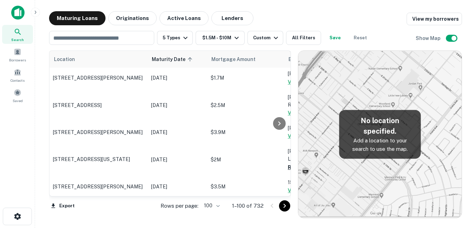
scroll to position [1121, 0]
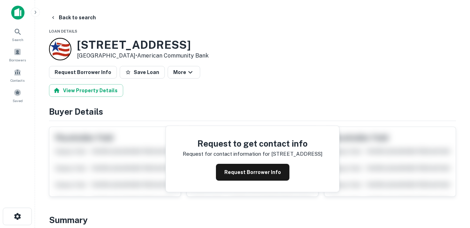
drag, startPoint x: 82, startPoint y: 43, endPoint x: 137, endPoint y: 54, distance: 56.3
click at [137, 54] on div "3475 Victory Blvd Staten Island, NY10314 • American Community Bank" at bounding box center [143, 49] width 132 height 22
drag, startPoint x: 137, startPoint y: 54, endPoint x: 101, endPoint y: 56, distance: 36.2
copy div "[STREET_ADDRESS]"
click at [110, 42] on h3 "3475 Victory Blvd" at bounding box center [143, 44] width 132 height 13
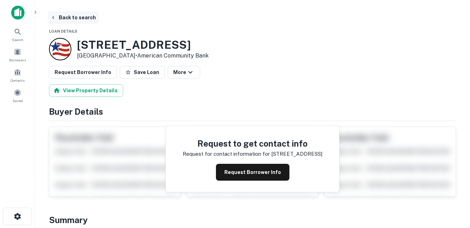
click at [82, 19] on button "Back to search" at bounding box center [73, 17] width 51 height 13
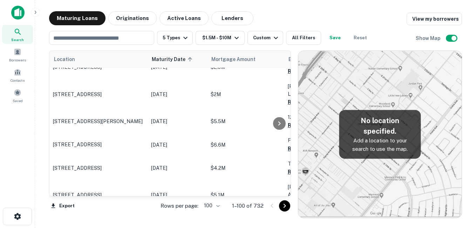
scroll to position [1367, 0]
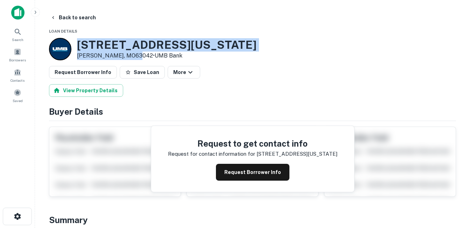
drag, startPoint x: 78, startPoint y: 42, endPoint x: 136, endPoint y: 56, distance: 59.8
click at [136, 56] on div "11990 Missouri Bottom Rd Hazelwood, MO63042 • UMB Bank" at bounding box center [167, 49] width 180 height 22
click at [192, 42] on h3 "11990 Missouri Bottom Rd" at bounding box center [167, 44] width 180 height 13
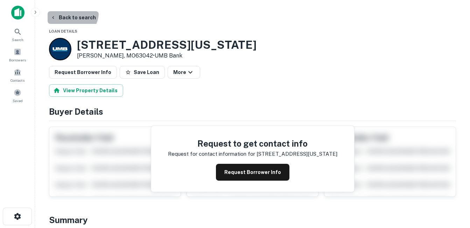
click at [71, 13] on button "Back to search" at bounding box center [73, 17] width 51 height 13
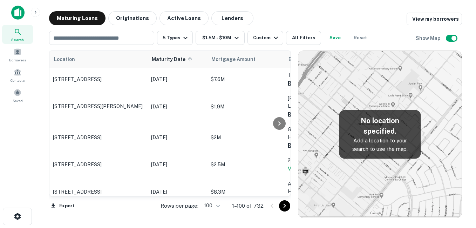
scroll to position [1367, 0]
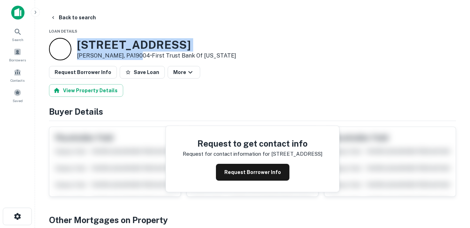
drag, startPoint x: 93, startPoint y: 43, endPoint x: 137, endPoint y: 56, distance: 45.7
click at [137, 56] on div "199 W CITY AVE Bala Cynwyd, PA19004 • First Trust Bank Of Illinois" at bounding box center [156, 49] width 159 height 22
drag, startPoint x: 137, startPoint y: 56, endPoint x: 122, endPoint y: 56, distance: 14.7
copy div "199 W CITY AVE Bala Cynwyd, PA19004"
click at [106, 42] on h3 "199 W CITY AVE" at bounding box center [156, 44] width 159 height 13
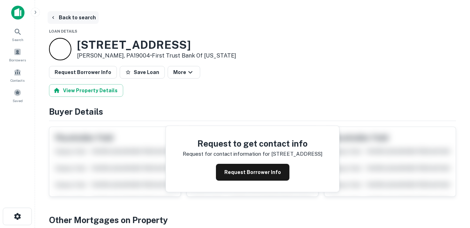
click at [75, 21] on button "Back to search" at bounding box center [73, 17] width 51 height 13
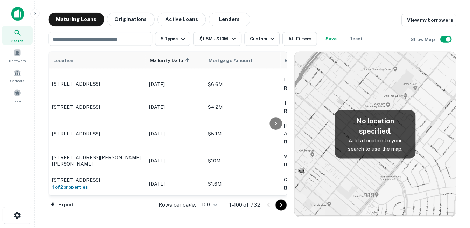
scroll to position [1402, 0]
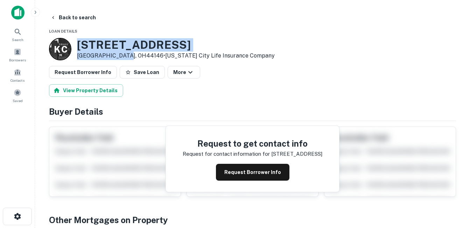
click at [125, 55] on div "K C 24417 Aurora Rd Bedford, OH44146 • Kansas City Life Insurance Company" at bounding box center [162, 49] width 226 height 22
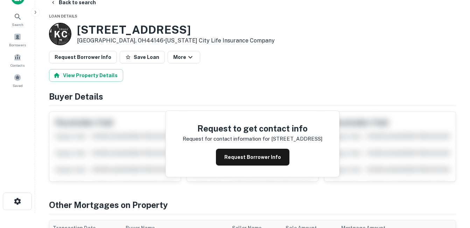
scroll to position [12, 0]
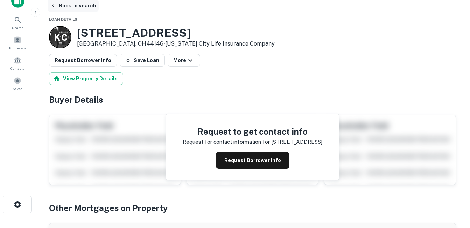
click at [65, 3] on button "Back to search" at bounding box center [73, 5] width 51 height 13
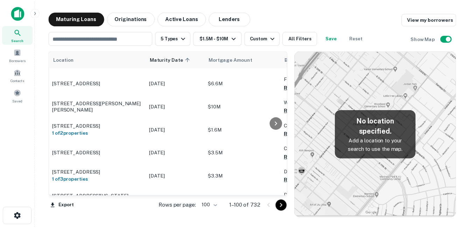
scroll to position [1437, 0]
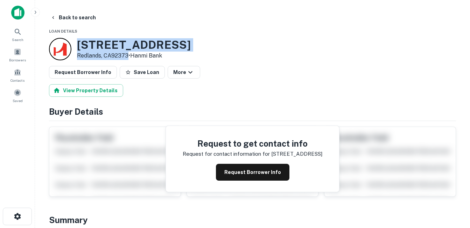
drag, startPoint x: 76, startPoint y: 40, endPoint x: 129, endPoint y: 57, distance: 56.2
click at [129, 57] on div "539 E Redlands Blvd Redlands, CA92373 • Hanmi Bank" at bounding box center [120, 49] width 142 height 22
drag, startPoint x: 129, startPoint y: 57, endPoint x: 107, endPoint y: 49, distance: 23.7
copy div "[STREET_ADDRESS]"
click at [229, 170] on button "Request Borrower Info" at bounding box center [253, 172] width 74 height 17
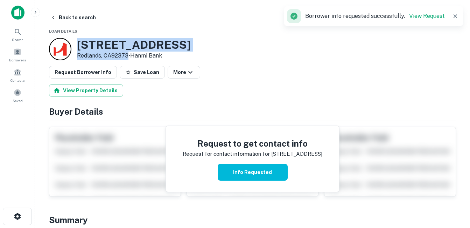
click at [144, 43] on h3 "539 E Redlands Blvd" at bounding box center [134, 44] width 114 height 13
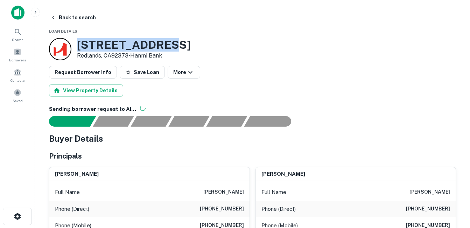
drag, startPoint x: 78, startPoint y: 44, endPoint x: 163, endPoint y: 45, distance: 85.1
click at [163, 45] on h3 "539 E Redlands Blvd" at bounding box center [134, 44] width 114 height 13
drag, startPoint x: 163, startPoint y: 45, endPoint x: 127, endPoint y: 48, distance: 36.2
click at [127, 48] on h3 "539 E Redlands Blvd" at bounding box center [134, 44] width 114 height 13
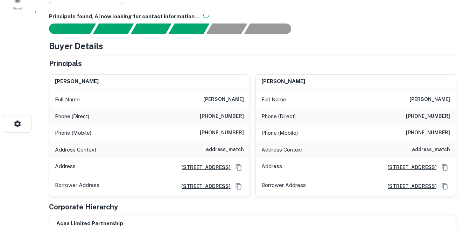
scroll to position [105, 0]
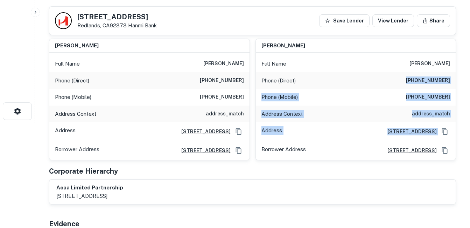
drag, startPoint x: 382, startPoint y: 87, endPoint x: 446, endPoint y: 127, distance: 75.9
click at [446, 127] on div "Full Name ed haddad Phone (Direct) (909) 307-0296 Phone (Mobile) (909) 754-5934…" at bounding box center [356, 106] width 200 height 107
drag, startPoint x: 446, startPoint y: 127, endPoint x: 384, endPoint y: 107, distance: 65.8
click at [384, 107] on div "Address Context address_match" at bounding box center [356, 113] width 200 height 17
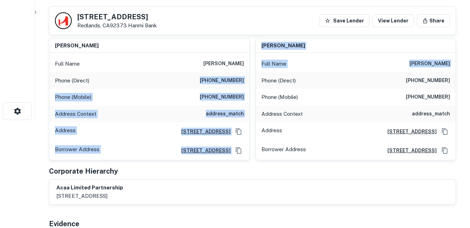
drag, startPoint x: 198, startPoint y: 79, endPoint x: 259, endPoint y: 85, distance: 61.9
click at [259, 85] on div "amber r haddad Full Name amber r haddad Phone (Direct) (909) 307-0296 Phone (Mo…" at bounding box center [249, 96] width 413 height 127
drag, startPoint x: 259, startPoint y: 85, endPoint x: 249, endPoint y: 104, distance: 21.3
click at [249, 104] on div "amber r haddad Full Name amber r haddad Phone (Direct) (909) 307-0296 Phone (Mo…" at bounding box center [149, 100] width 201 height 122
click at [249, 102] on div "Phone (Mobile) (760) 832-6378" at bounding box center [149, 97] width 200 height 17
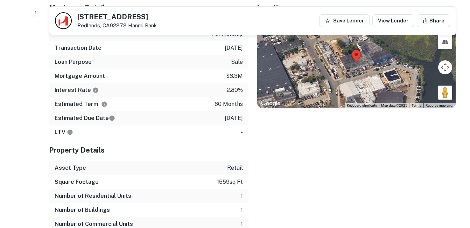
scroll to position [420, 0]
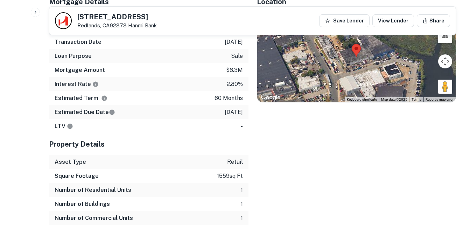
drag, startPoint x: 205, startPoint y: 66, endPoint x: 237, endPoint y: 116, distance: 59.0
click at [237, 116] on div "Mortgage Details Borrower Name acaa limited partnership Transaction Date 11/15/…" at bounding box center [149, 62] width 200 height 142
click at [237, 116] on p "11/15/2025" at bounding box center [234, 112] width 18 height 8
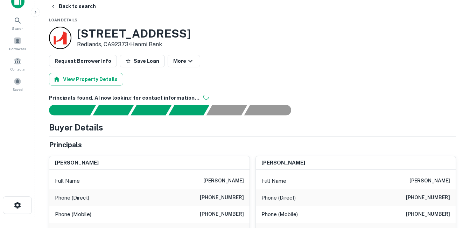
scroll to position [0, 0]
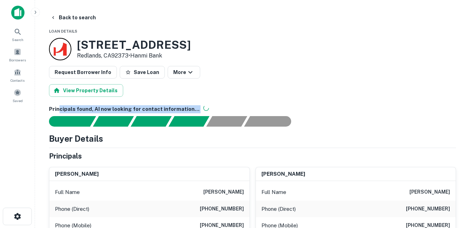
drag, startPoint x: 193, startPoint y: 105, endPoint x: 59, endPoint y: 106, distance: 134.2
drag, startPoint x: 59, startPoint y: 106, endPoint x: 50, endPoint y: 108, distance: 8.9
click at [51, 108] on h6 "Principals found, AI now looking for contact information..." at bounding box center [252, 109] width 407 height 8
click at [50, 108] on h6 "Principals found, AI now looking for contact information..." at bounding box center [252, 109] width 407 height 8
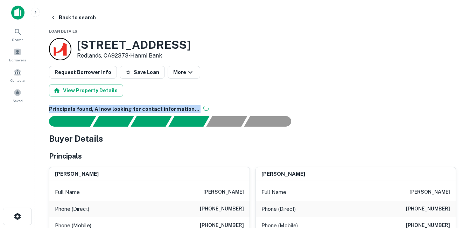
click at [50, 108] on h6 "Principals found, AI now looking for contact information..." at bounding box center [252, 109] width 407 height 8
click at [51, 108] on h6 "Principals found, AI now looking for contact information..." at bounding box center [252, 109] width 407 height 8
click at [53, 108] on h6 "Principals found, AI now looking for contact information..." at bounding box center [252, 109] width 407 height 8
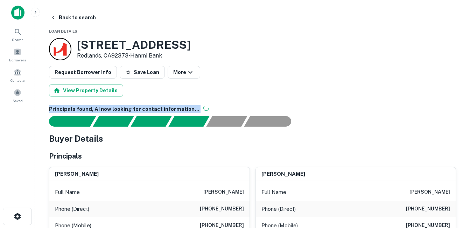
click at [53, 108] on h6 "Principals found, AI now looking for contact information..." at bounding box center [252, 109] width 407 height 8
drag, startPoint x: 53, startPoint y: 108, endPoint x: 56, endPoint y: 108, distance: 3.5
click at [56, 108] on h6 "Principals found, AI now looking for contact information..." at bounding box center [252, 109] width 407 height 8
click at [58, 108] on h6 "Principals found, AI now looking for contact information..." at bounding box center [252, 109] width 407 height 8
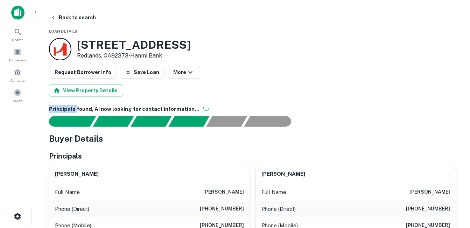
click at [58, 108] on h6 "Principals found, AI now looking for contact information..." at bounding box center [252, 109] width 407 height 8
drag, startPoint x: 58, startPoint y: 108, endPoint x: 130, endPoint y: 110, distance: 72.5
click at [130, 110] on h6 "Principals found, AI now looking for contact information..." at bounding box center [252, 109] width 407 height 8
click at [128, 109] on h6 "Principals found, AI now looking for contact information..." at bounding box center [252, 109] width 407 height 8
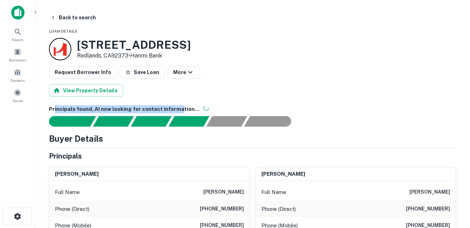
drag, startPoint x: 128, startPoint y: 109, endPoint x: 53, endPoint y: 105, distance: 75.4
click at [53, 105] on h6 "Principals found, AI now looking for contact information..." at bounding box center [252, 109] width 407 height 8
click at [51, 106] on h6 "Principals found, AI now looking for contact information..." at bounding box center [252, 109] width 407 height 8
click at [51, 108] on h6 "Principals found, AI now looking for contact information..." at bounding box center [252, 109] width 407 height 8
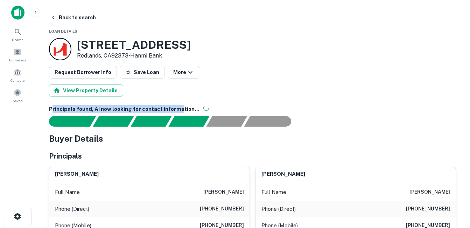
click at [51, 108] on h6 "Principals found, AI now looking for contact information..." at bounding box center [252, 109] width 407 height 8
click at [50, 108] on h6 "Principals found, AI now looking for contact information..." at bounding box center [252, 109] width 407 height 8
drag, startPoint x: 187, startPoint y: 108, endPoint x: 42, endPoint y: 109, distance: 145.4
click at [134, 108] on h6 "Principals found, AI now looking for contact information..." at bounding box center [252, 109] width 407 height 8
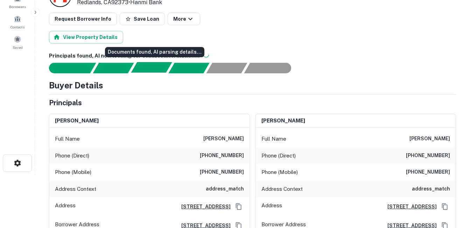
scroll to position [70, 0]
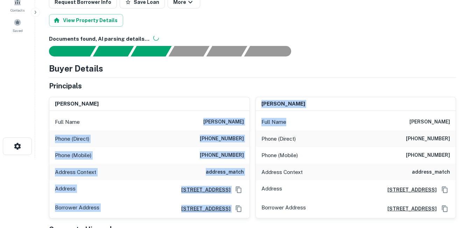
drag, startPoint x: 206, startPoint y: 120, endPoint x: 308, endPoint y: 119, distance: 101.2
click at [308, 119] on div "amber r haddad Full Name amber r haddad Phone (Direct) (909) 307-0296 Phone (Mo…" at bounding box center [249, 154] width 413 height 127
click at [191, 155] on div "Phone (Mobile) (760) 832-6378" at bounding box center [149, 155] width 200 height 17
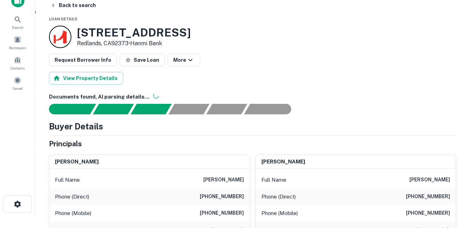
scroll to position [0, 0]
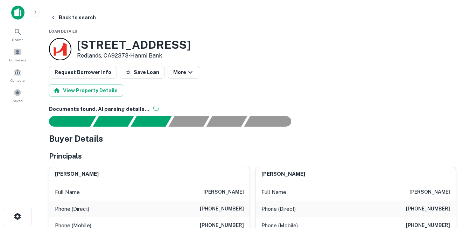
drag, startPoint x: 151, startPoint y: 47, endPoint x: 82, endPoint y: 42, distance: 69.2
click at [83, 42] on div "539 E Redlands Blvd Redlands, CA92373 • Hanmi Bank" at bounding box center [252, 49] width 407 height 22
click at [80, 43] on h3 "539 E Redlands Blvd" at bounding box center [134, 44] width 114 height 13
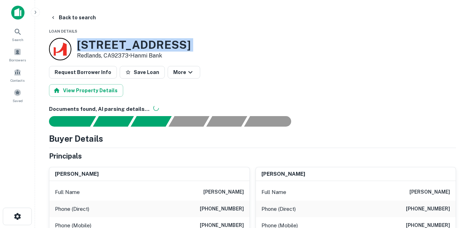
click at [81, 43] on h3 "539 E Redlands Blvd" at bounding box center [134, 44] width 114 height 13
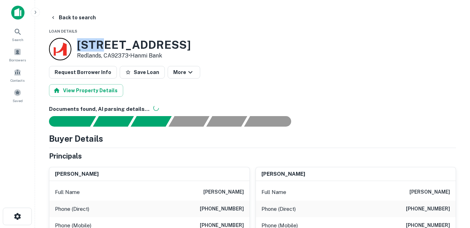
click at [81, 43] on h3 "539 E Redlands Blvd" at bounding box center [134, 44] width 114 height 13
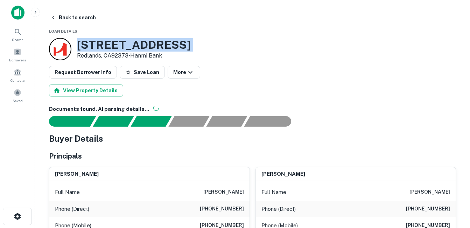
click at [81, 43] on h3 "539 E Redlands Blvd" at bounding box center [134, 44] width 114 height 13
click at [80, 44] on h3 "539 E Redlands Blvd" at bounding box center [134, 44] width 114 height 13
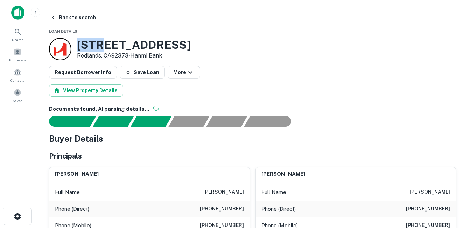
click at [80, 44] on h3 "539 E Redlands Blvd" at bounding box center [134, 44] width 114 height 13
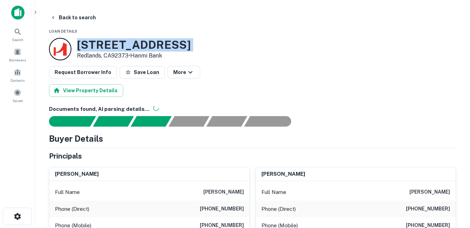
click at [80, 44] on h3 "539 E Redlands Blvd" at bounding box center [134, 44] width 114 height 13
click at [82, 44] on h3 "539 E Redlands Blvd" at bounding box center [134, 44] width 114 height 13
drag, startPoint x: 189, startPoint y: 46, endPoint x: 87, endPoint y: 49, distance: 102.3
click at [88, 49] on div "539 E Redlands Blvd Redlands, CA92373 • Hanmi Bank" at bounding box center [252, 49] width 407 height 22
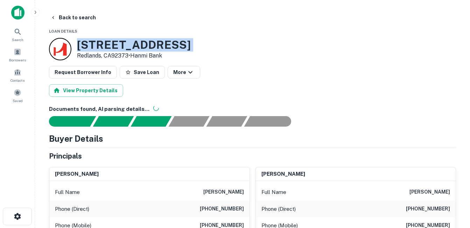
drag, startPoint x: 87, startPoint y: 49, endPoint x: 84, endPoint y: 46, distance: 4.0
click at [84, 46] on h3 "539 E Redlands Blvd" at bounding box center [134, 44] width 114 height 13
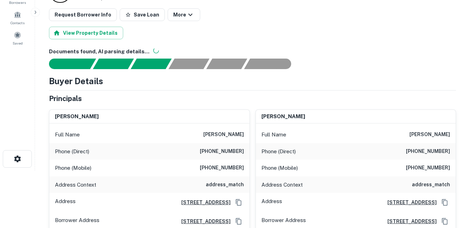
scroll to position [70, 0]
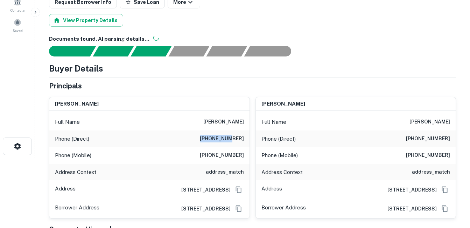
drag, startPoint x: 193, startPoint y: 141, endPoint x: 247, endPoint y: 139, distance: 53.3
click at [245, 139] on div "Phone (Direct) (909) 307-0296" at bounding box center [149, 138] width 200 height 17
drag, startPoint x: 247, startPoint y: 139, endPoint x: 242, endPoint y: 162, distance: 23.2
click at [242, 162] on div "Phone (Mobile) (760) 832-6378" at bounding box center [149, 155] width 200 height 17
drag, startPoint x: 247, startPoint y: 154, endPoint x: 221, endPoint y: 159, distance: 26.4
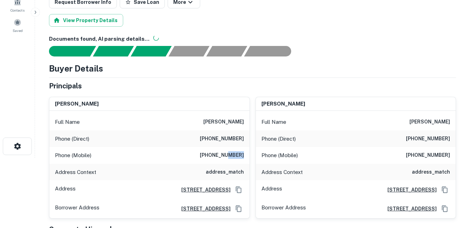
click at [221, 159] on div "Phone (Mobile) (760) 832-6378" at bounding box center [149, 155] width 200 height 17
drag, startPoint x: 221, startPoint y: 159, endPoint x: 219, endPoint y: 152, distance: 6.9
click at [219, 152] on h6 "(760) 832-6378" at bounding box center [222, 155] width 44 height 8
drag, startPoint x: 219, startPoint y: 152, endPoint x: 217, endPoint y: 161, distance: 9.4
click at [217, 161] on div "Phone (Mobile) (760) 832-6378" at bounding box center [149, 155] width 200 height 17
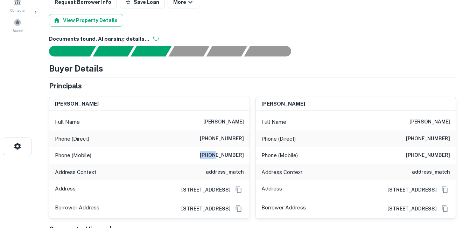
click at [217, 161] on div "Phone (Mobile) (760) 832-6378" at bounding box center [149, 155] width 200 height 17
click at [217, 162] on div "Phone (Mobile) (760) 832-6378" at bounding box center [149, 155] width 200 height 17
drag, startPoint x: 217, startPoint y: 162, endPoint x: 109, endPoint y: 160, distance: 107.6
click at [109, 160] on div "Phone (Mobile) (760) 832-6378" at bounding box center [149, 155] width 200 height 17
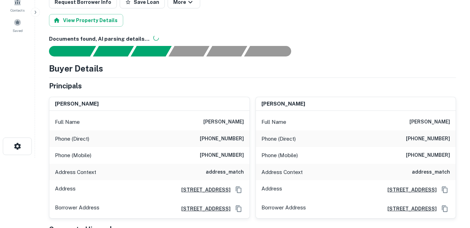
click at [101, 160] on div "Phone (Mobile) (760) 832-6378" at bounding box center [149, 155] width 200 height 17
click at [98, 158] on div "Phone (Mobile) (760) 832-6378" at bounding box center [149, 155] width 200 height 17
click at [95, 157] on div "Phone (Mobile) (760) 832-6378" at bounding box center [149, 155] width 200 height 17
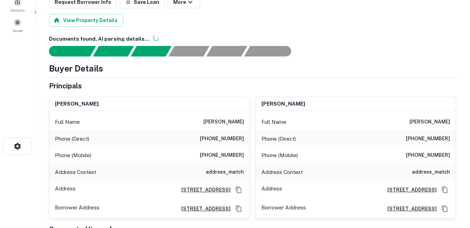
click at [88, 145] on div "Phone (Direct) (909) 307-0296" at bounding box center [149, 138] width 200 height 17
drag, startPoint x: 88, startPoint y: 145, endPoint x: 62, endPoint y: 132, distance: 28.7
click at [62, 132] on div "Phone (Direct) (909) 307-0296" at bounding box center [149, 138] width 200 height 17
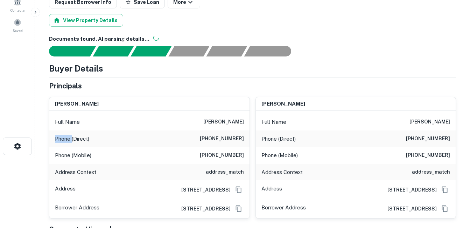
click at [62, 132] on div "Phone (Direct) (909) 307-0296" at bounding box center [149, 138] width 200 height 17
click at [62, 131] on div "Phone (Direct) (909) 307-0296" at bounding box center [149, 138] width 200 height 17
drag, startPoint x: 62, startPoint y: 131, endPoint x: 63, endPoint y: 127, distance: 4.3
click at [63, 127] on div "Full Name amber r haddad" at bounding box center [149, 121] width 200 height 17
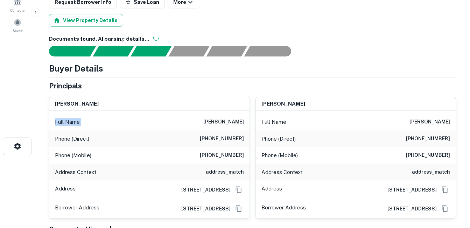
click at [63, 127] on div "Full Name amber r haddad" at bounding box center [149, 121] width 200 height 17
drag, startPoint x: 63, startPoint y: 127, endPoint x: 71, endPoint y: 160, distance: 34.0
click at [71, 160] on div "Phone (Mobile) (760) 832-6378" at bounding box center [149, 155] width 200 height 17
